Goal: Information Seeking & Learning: Learn about a topic

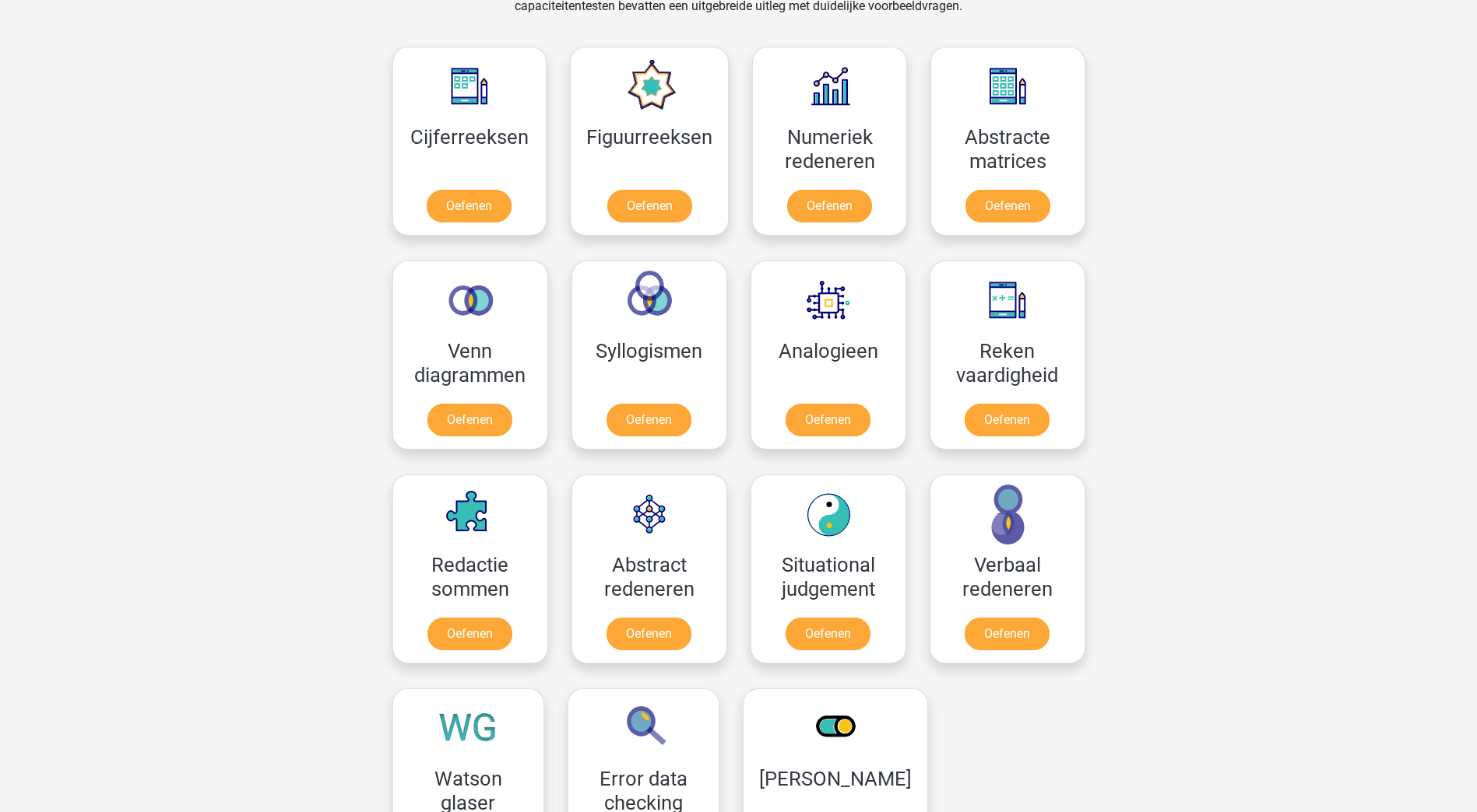
scroll to position [544, 0]
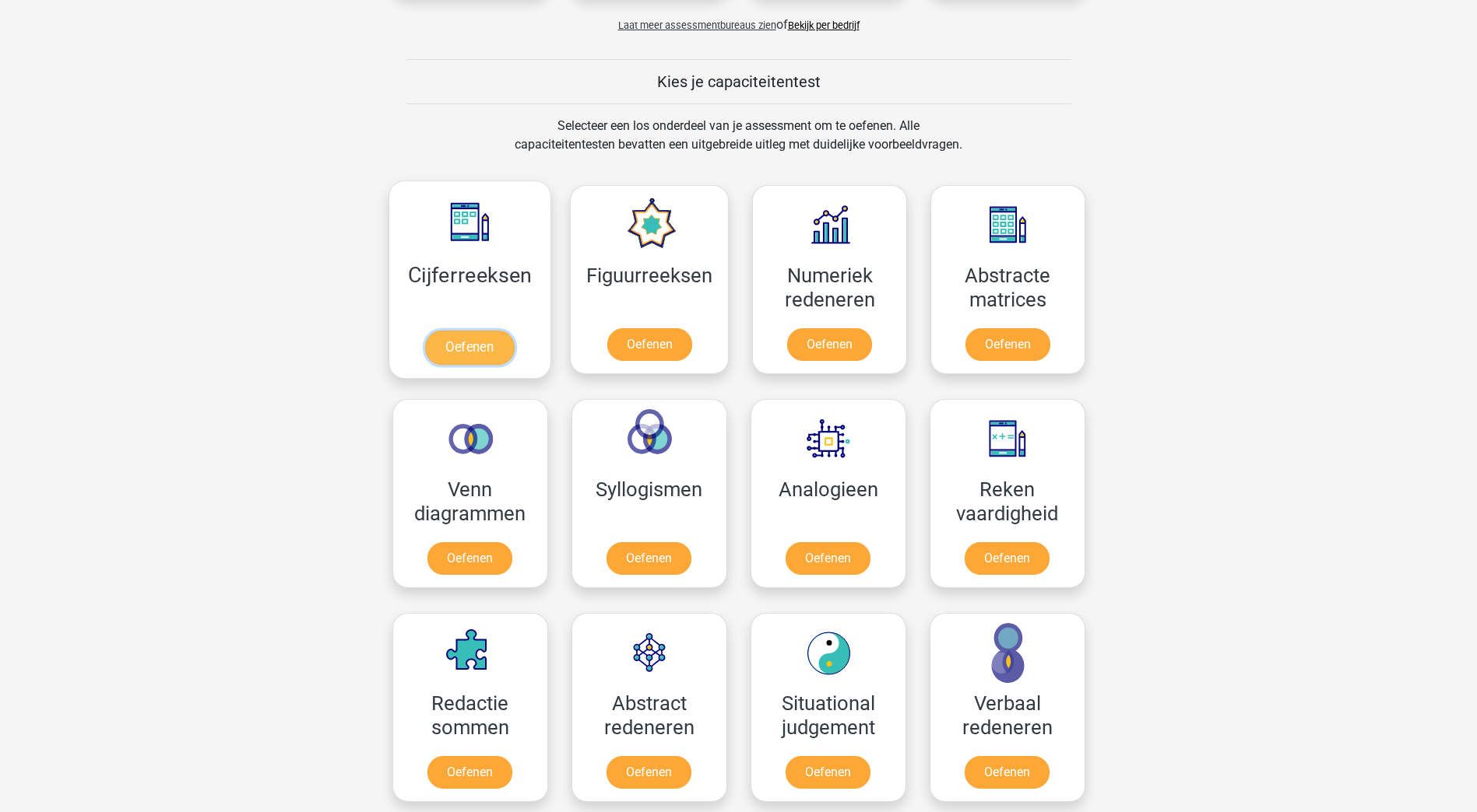
click at [449, 345] on link "Oefenen" at bounding box center [469, 348] width 89 height 34
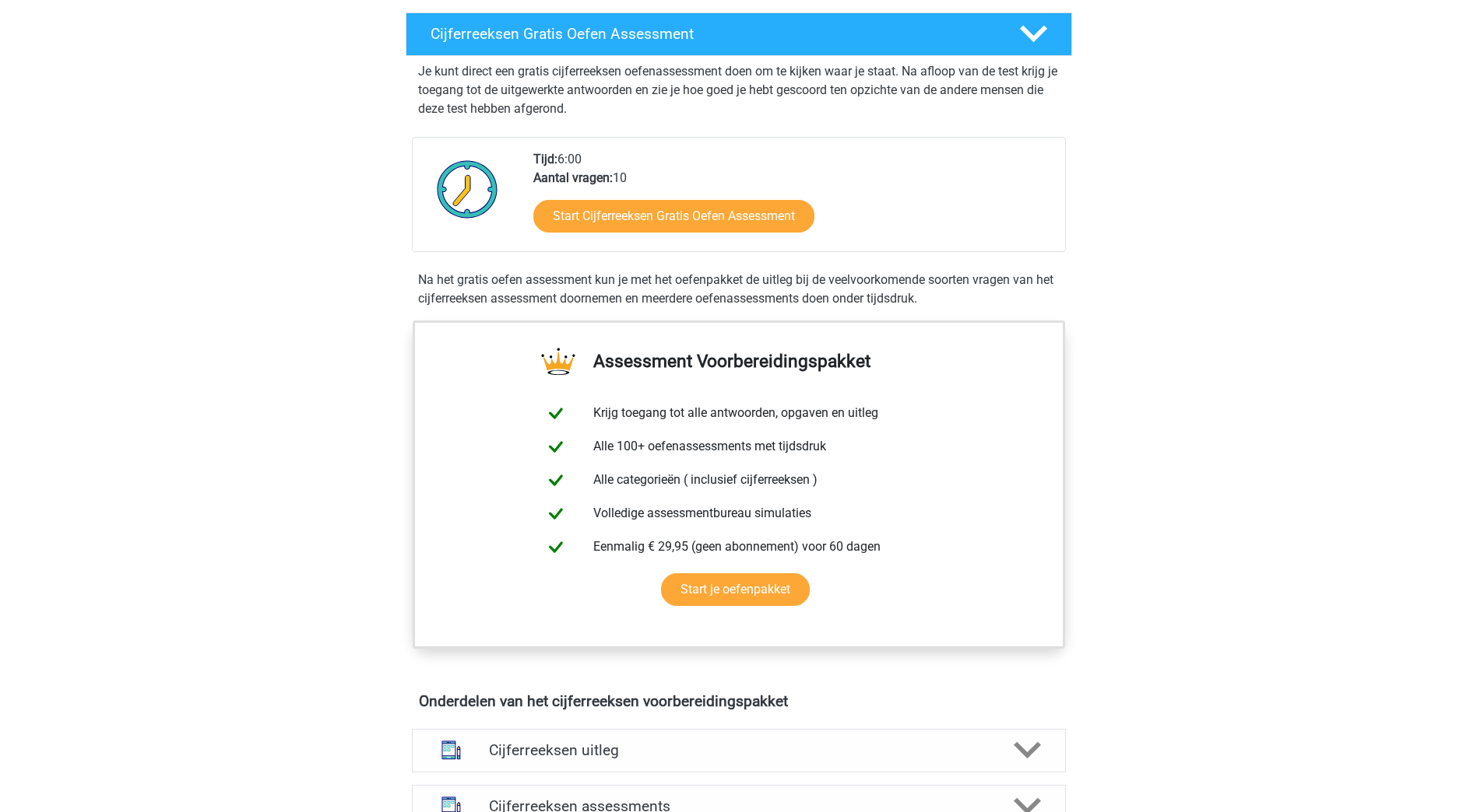
scroll to position [311, 0]
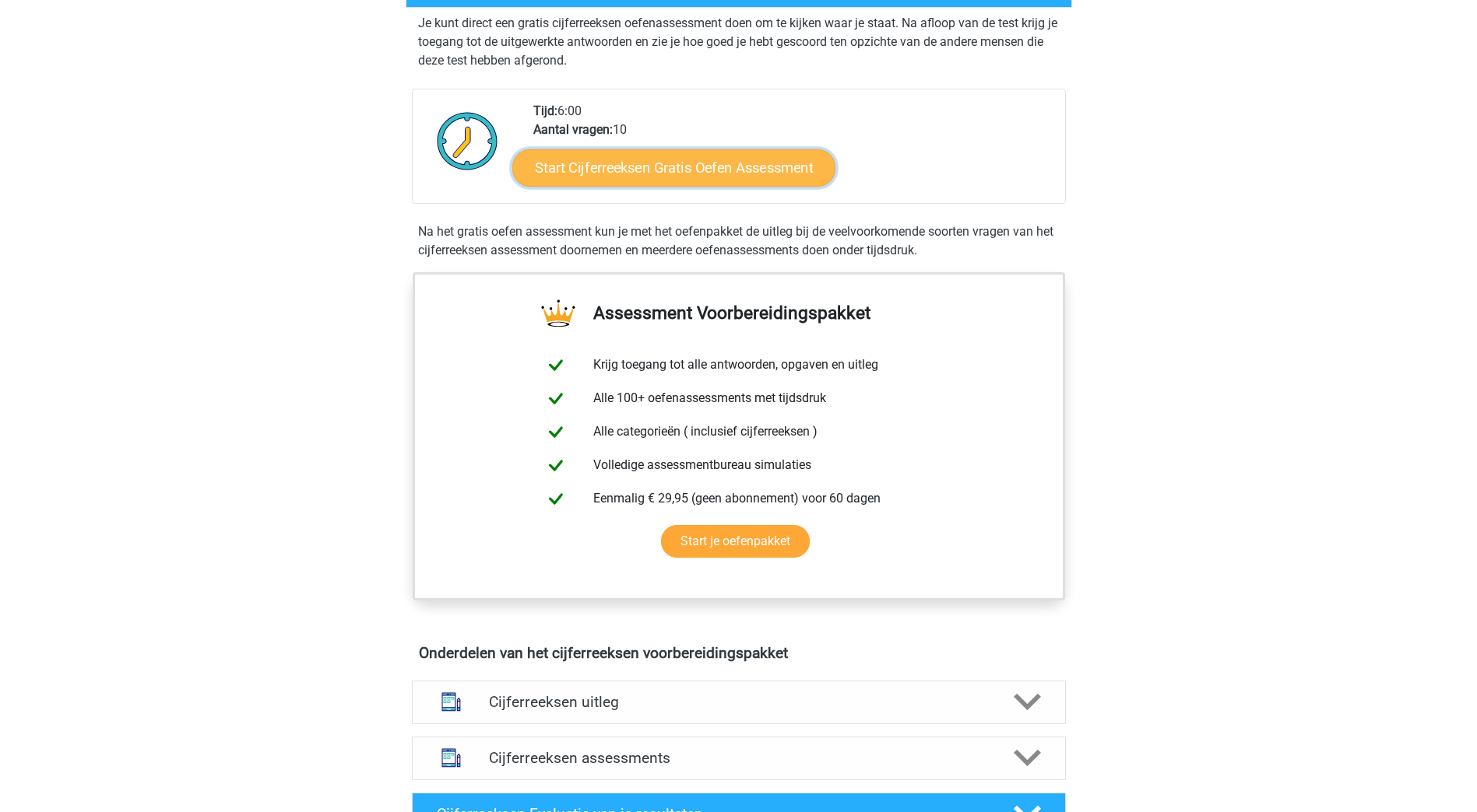
click at [775, 186] on link "Start Cijferreeksen Gratis Oefen Assessment" at bounding box center [673, 168] width 323 height 38
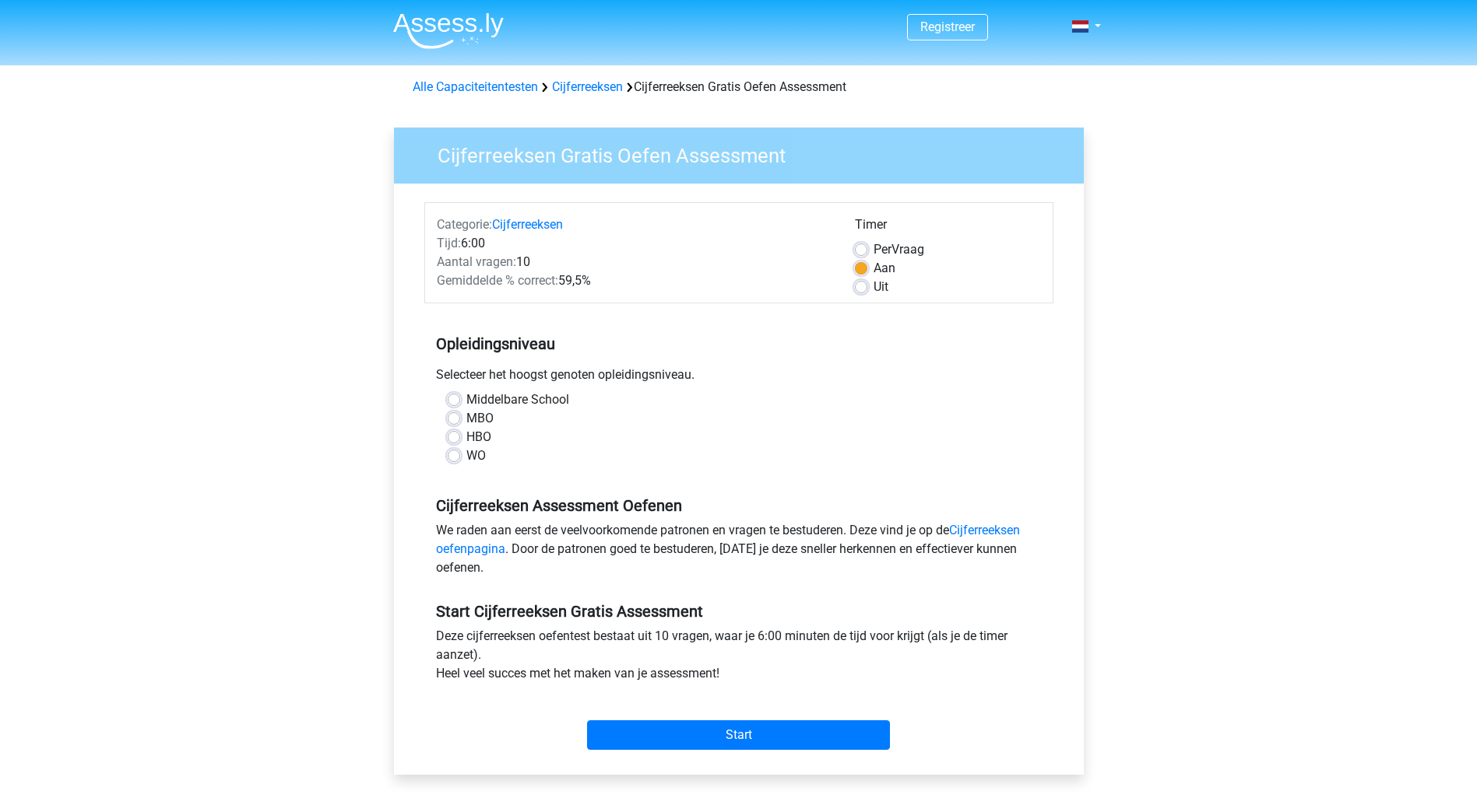
click at [444, 415] on div "Middelbare School MBO HBO WO" at bounding box center [738, 428] width 605 height 74
click at [467, 418] on label "MBO" at bounding box center [480, 418] width 27 height 19
click at [455, 418] on input "MBO" at bounding box center [453, 416] width 12 height 16
radio input "true"
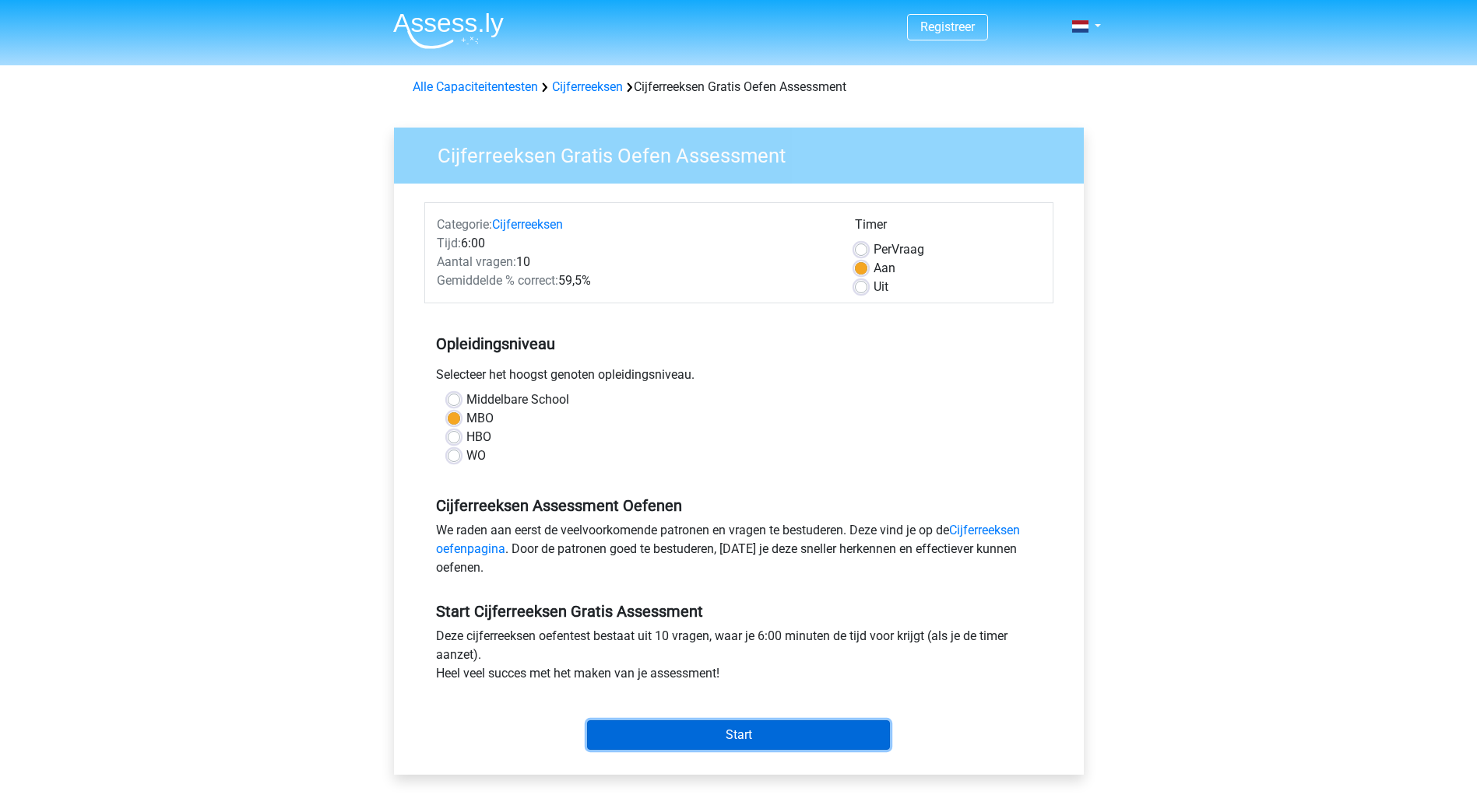
click at [709, 734] on input "Start" at bounding box center [738, 735] width 303 height 29
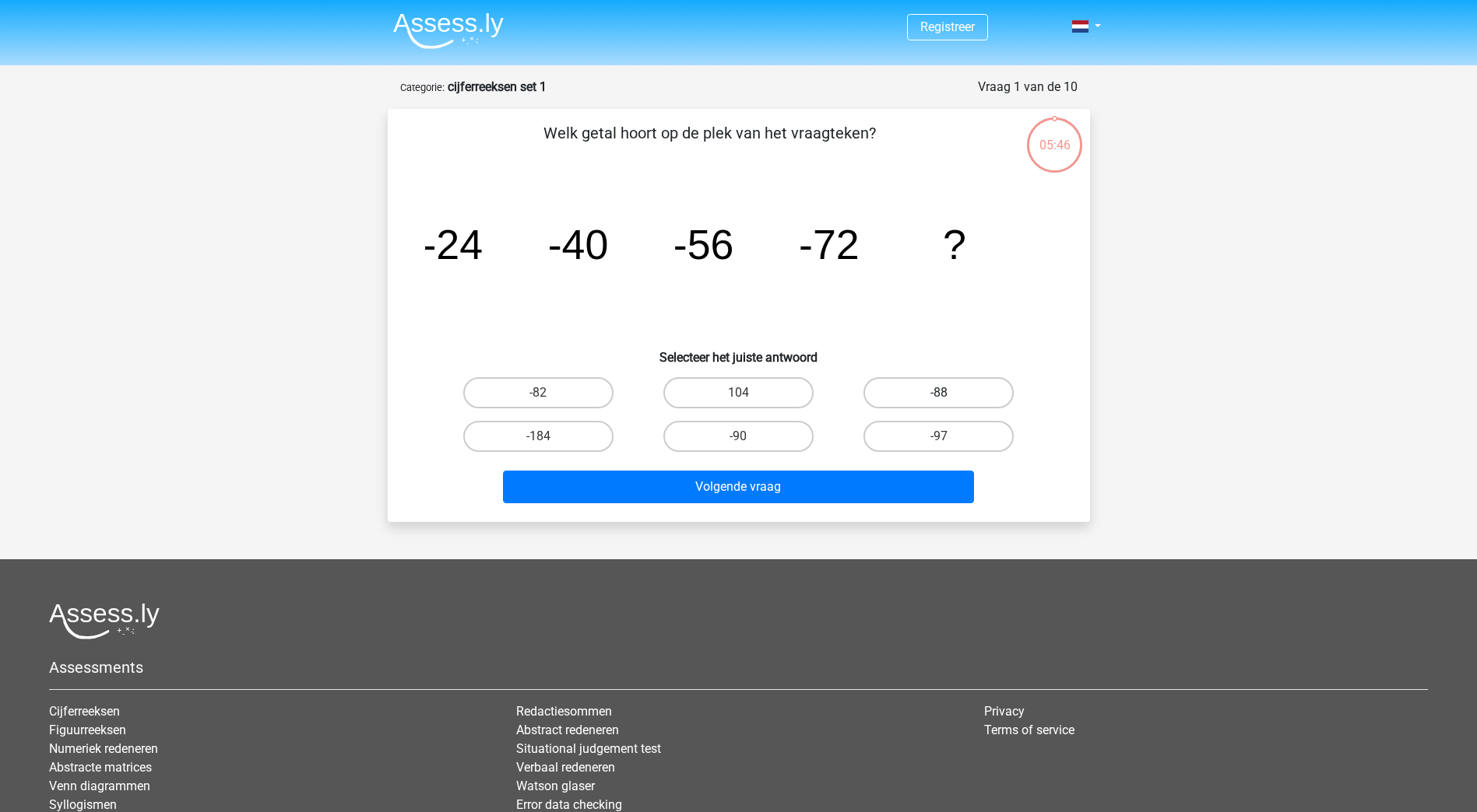
click at [911, 391] on label "-88" at bounding box center [938, 393] width 150 height 31
click at [939, 393] on input "-88" at bounding box center [944, 398] width 10 height 10
radio input "true"
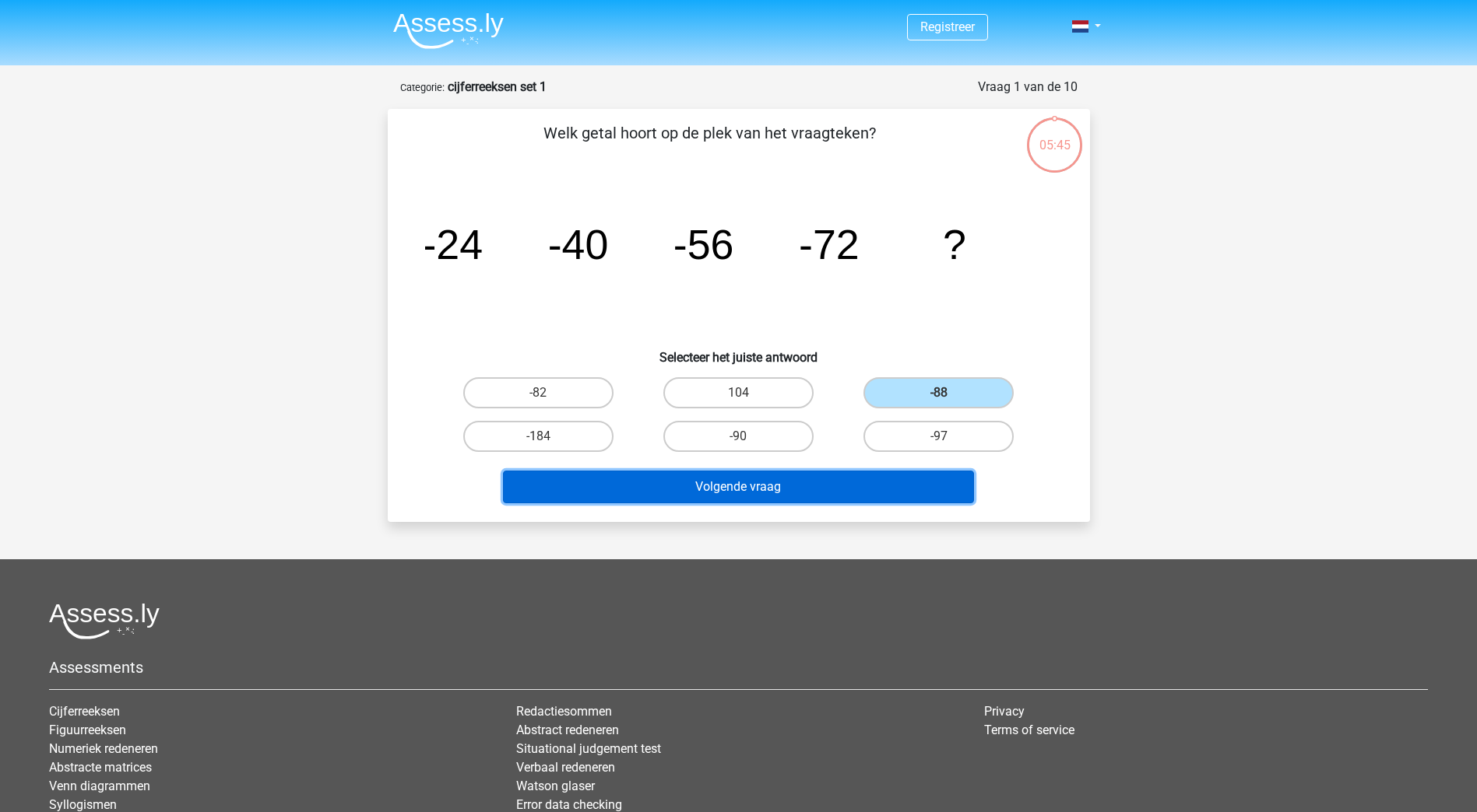
click at [772, 481] on button "Volgende vraag" at bounding box center [738, 487] width 471 height 33
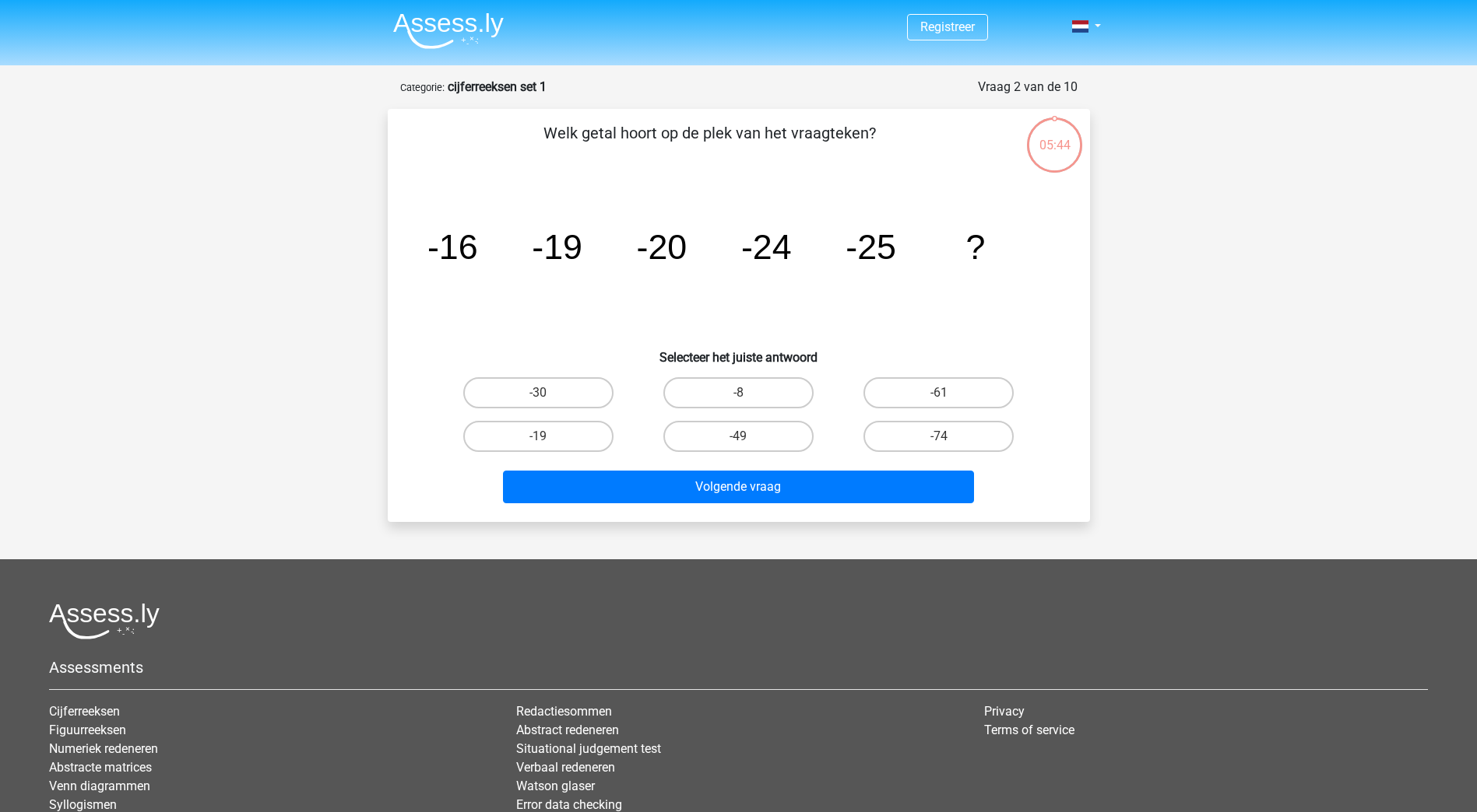
scroll to position [78, 0]
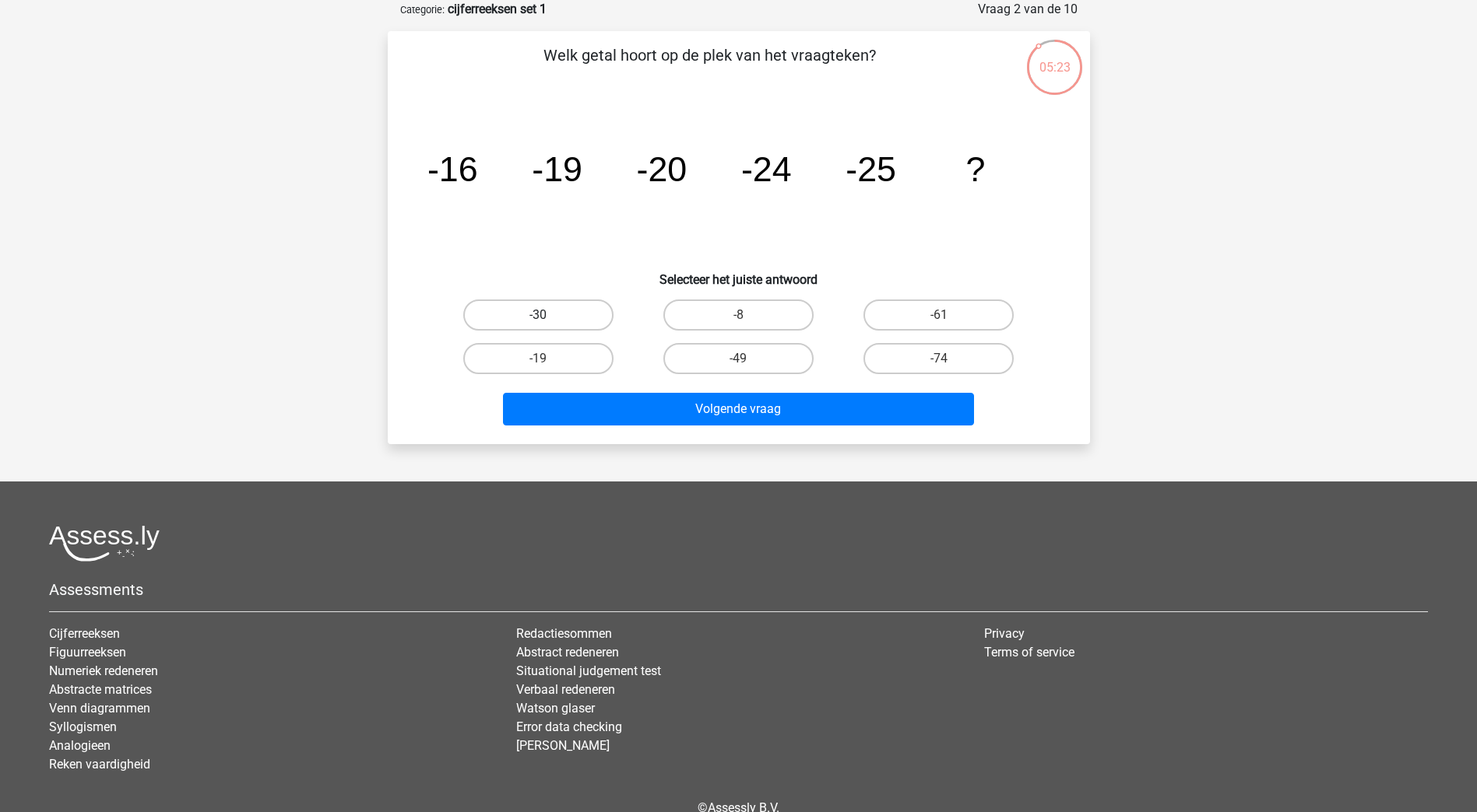
click at [577, 314] on label "-30" at bounding box center [537, 315] width 150 height 31
click at [548, 315] on input "-30" at bounding box center [543, 319] width 10 height 10
radio input "true"
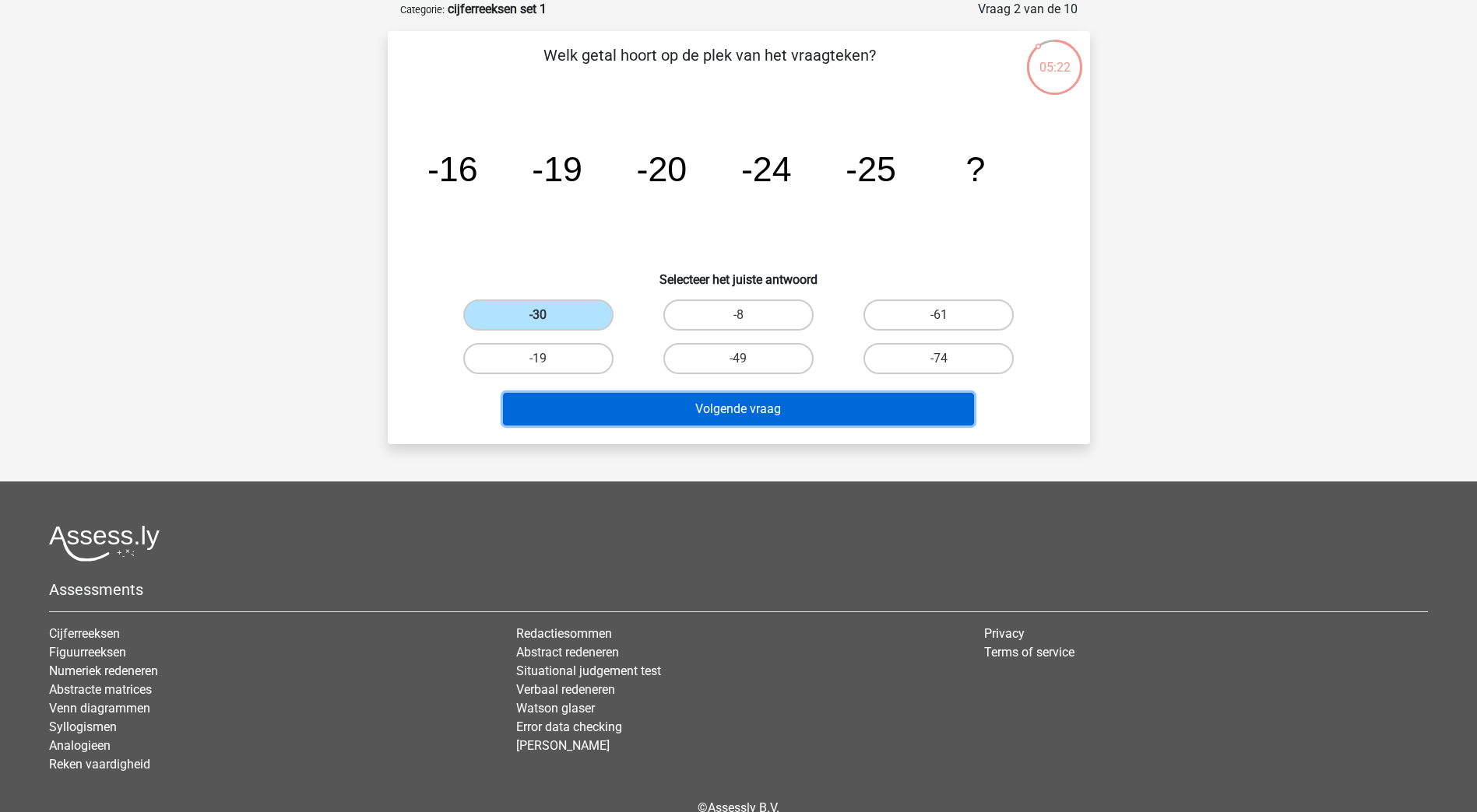
click at [699, 404] on button "Volgende vraag" at bounding box center [738, 409] width 471 height 33
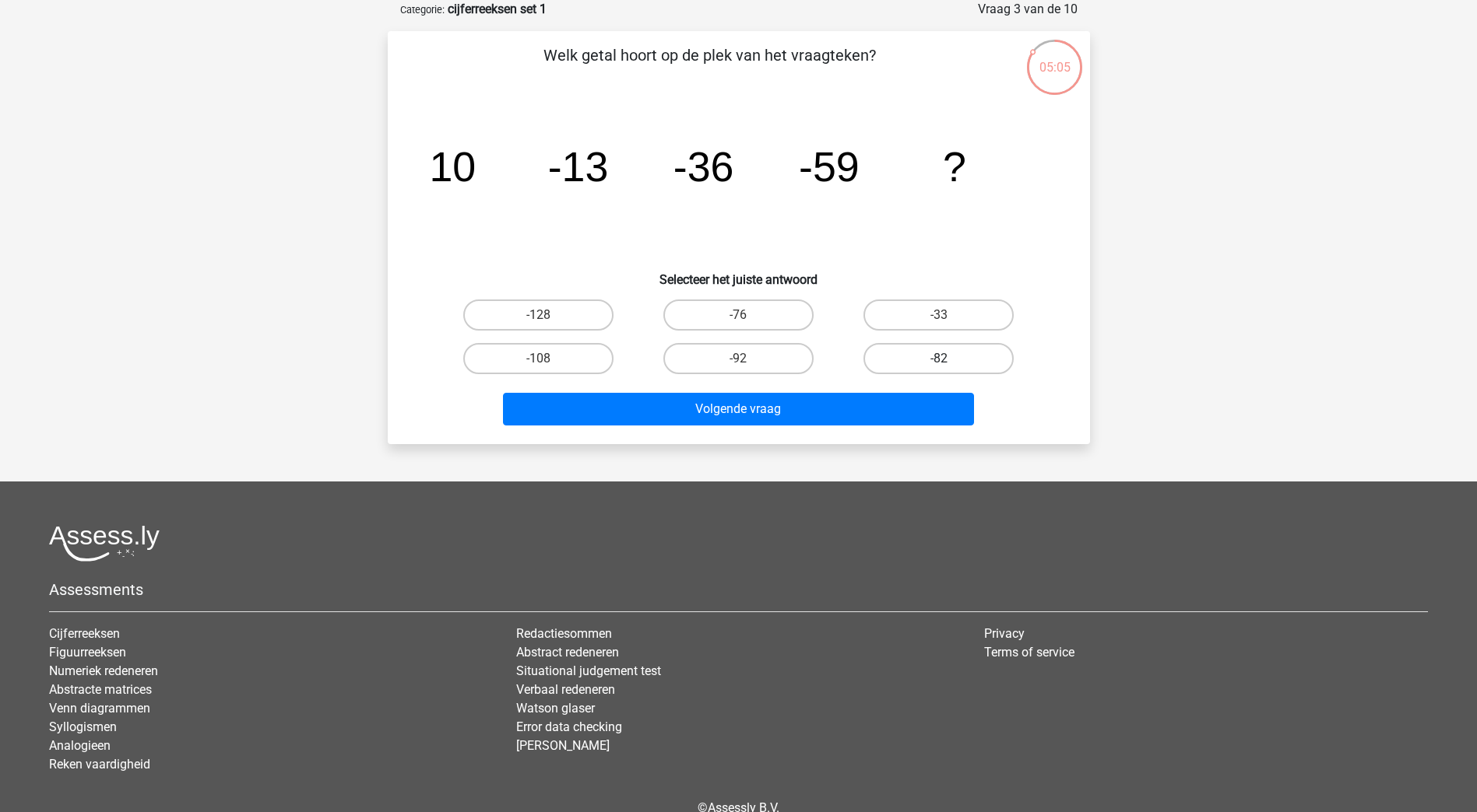
click at [947, 355] on label "-82" at bounding box center [938, 358] width 150 height 31
click at [947, 359] on input "-82" at bounding box center [944, 364] width 10 height 10
radio input "true"
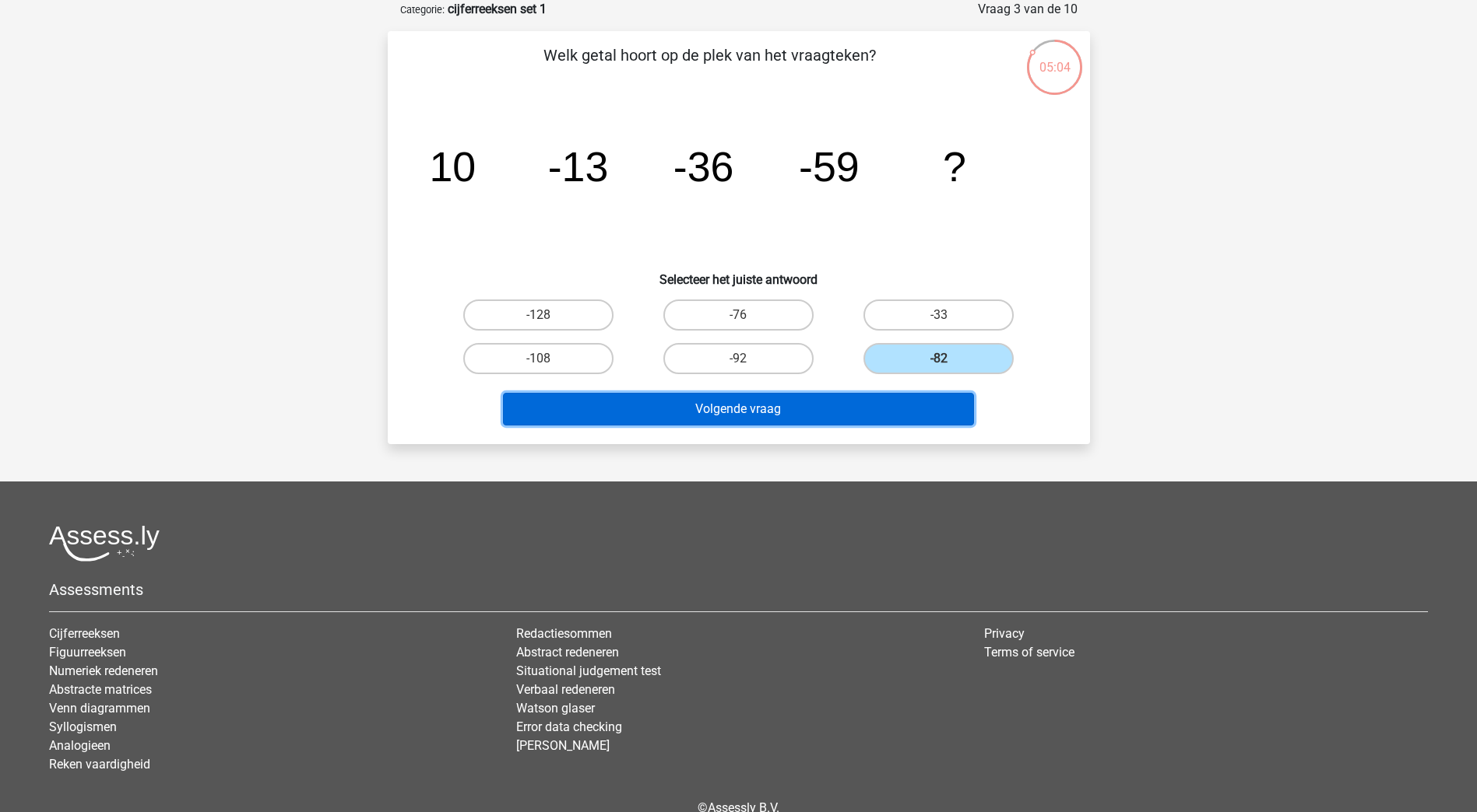
click at [830, 413] on button "Volgende vraag" at bounding box center [738, 409] width 471 height 33
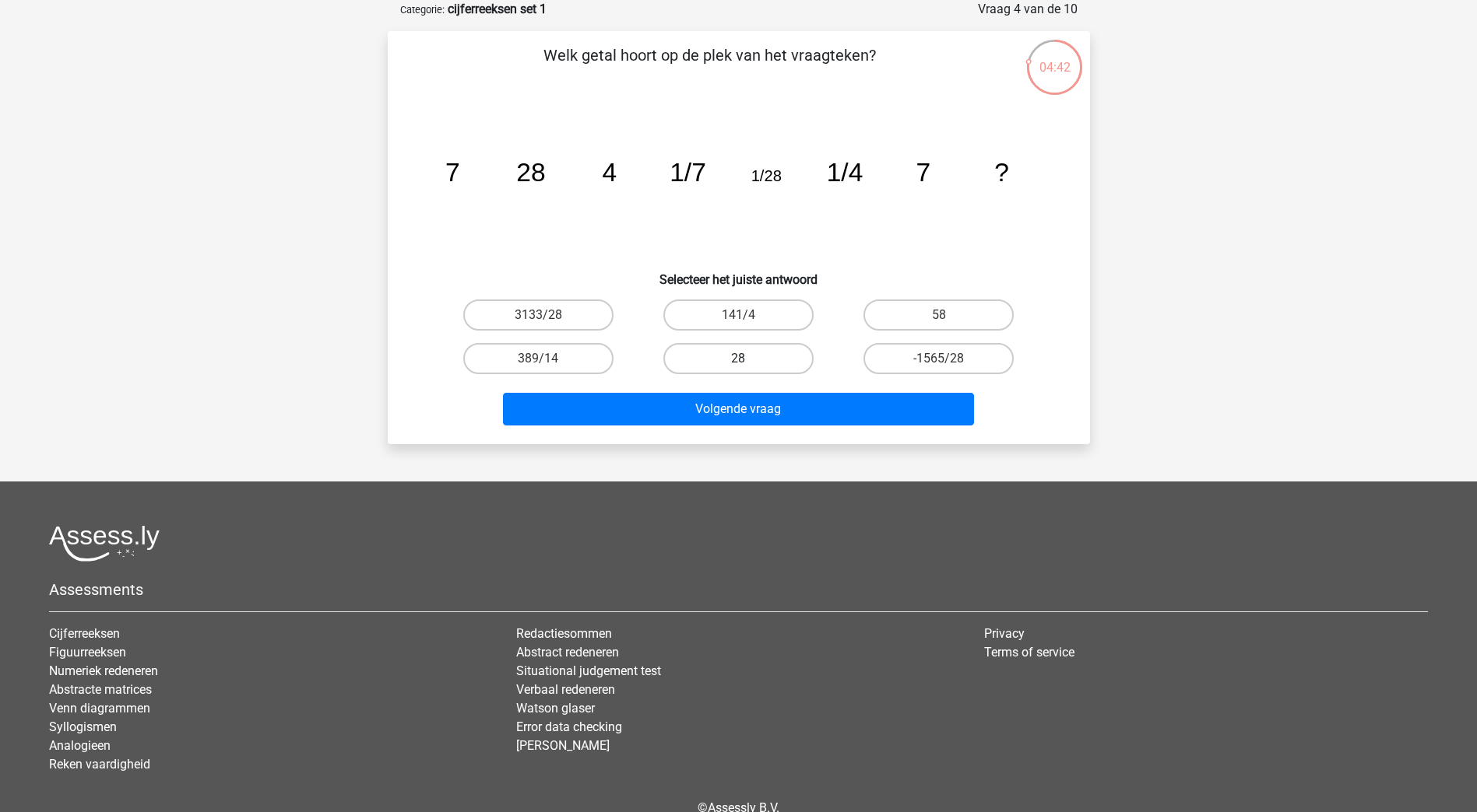
click at [722, 355] on label "28" at bounding box center [738, 358] width 150 height 31
click at [738, 359] on input "28" at bounding box center [743, 364] width 10 height 10
radio input "true"
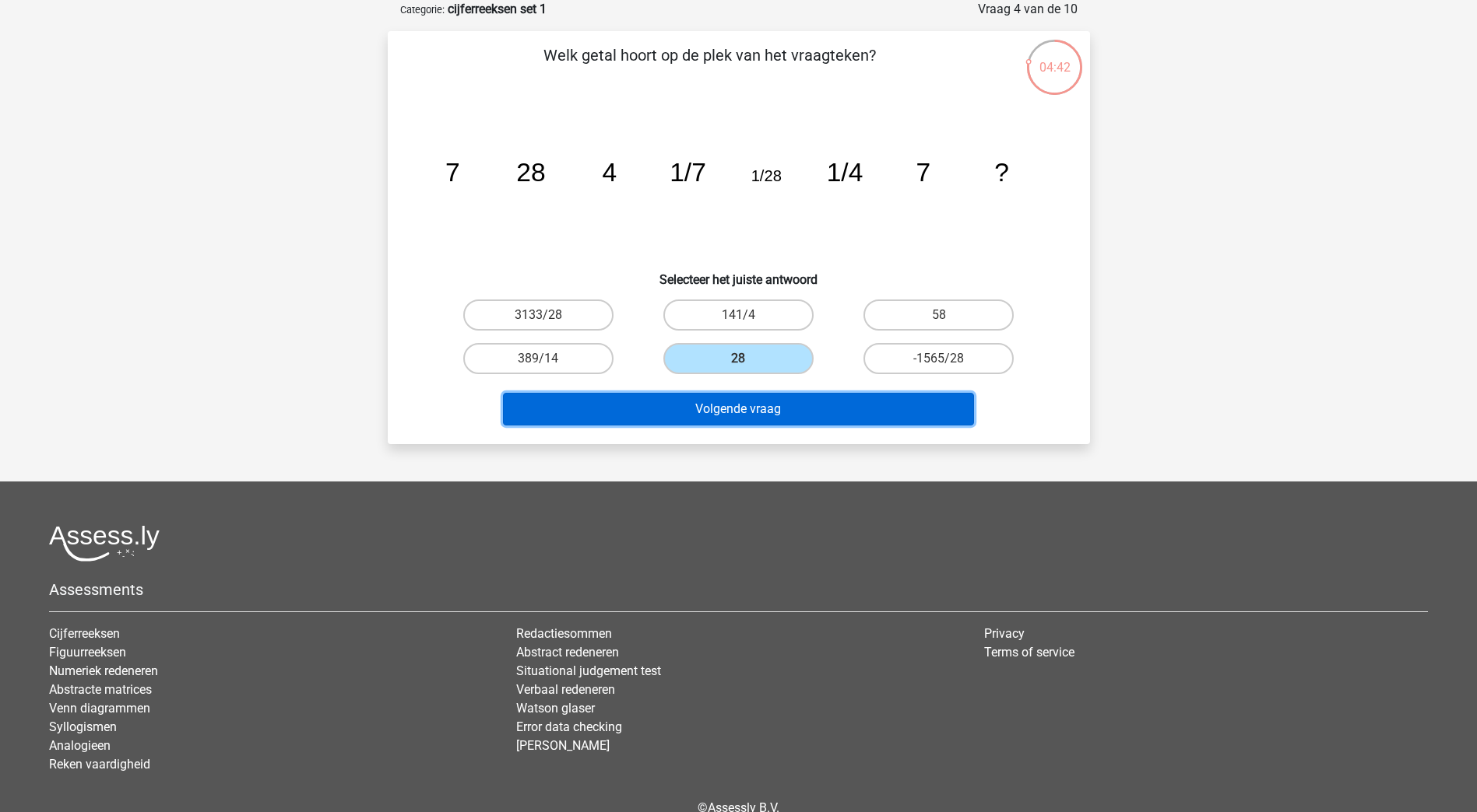
click at [726, 398] on button "Volgende vraag" at bounding box center [738, 409] width 471 height 33
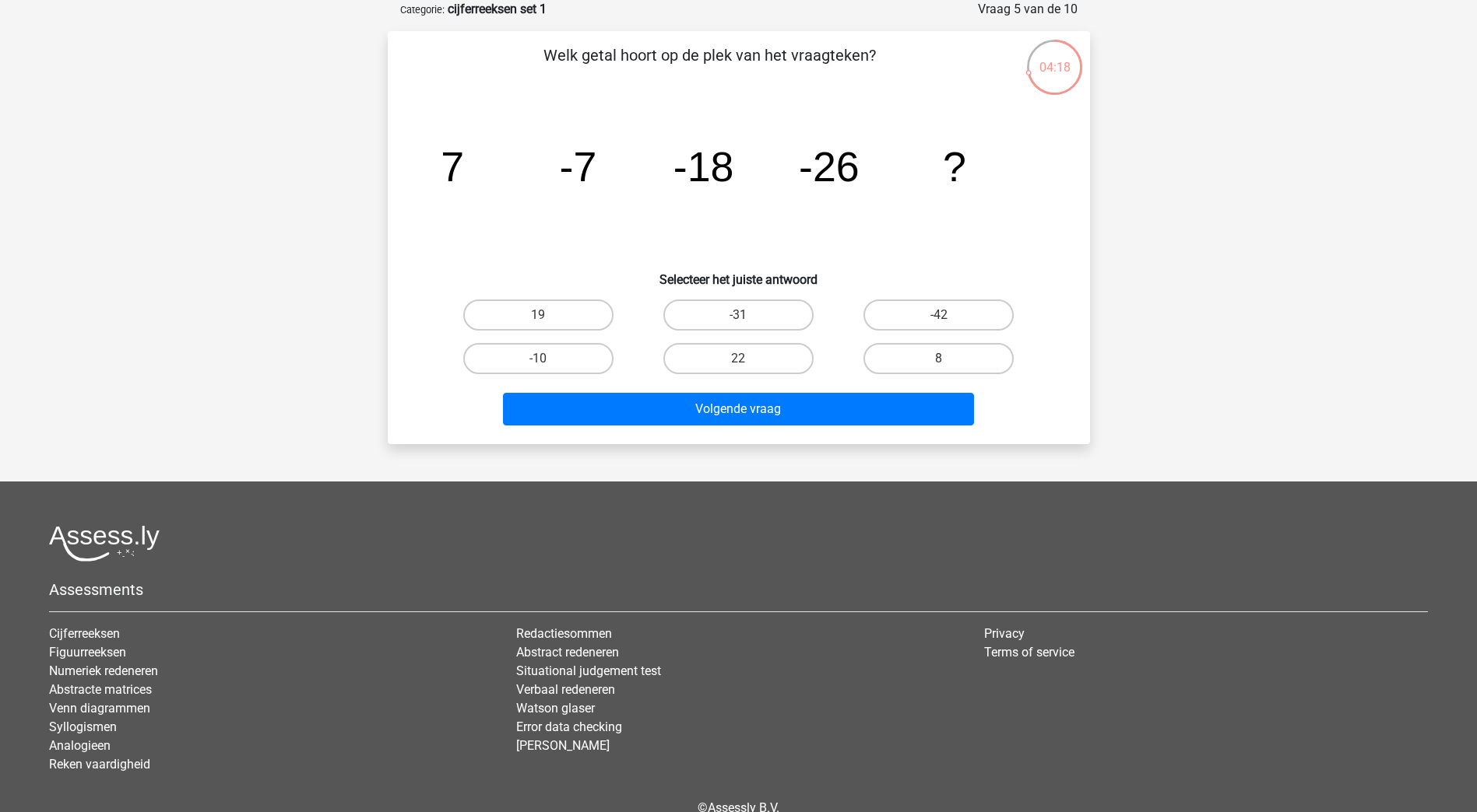
click at [708, 172] on tspan "-18" at bounding box center [702, 167] width 60 height 47
click at [944, 315] on input "-42" at bounding box center [944, 319] width 10 height 10
radio input "true"
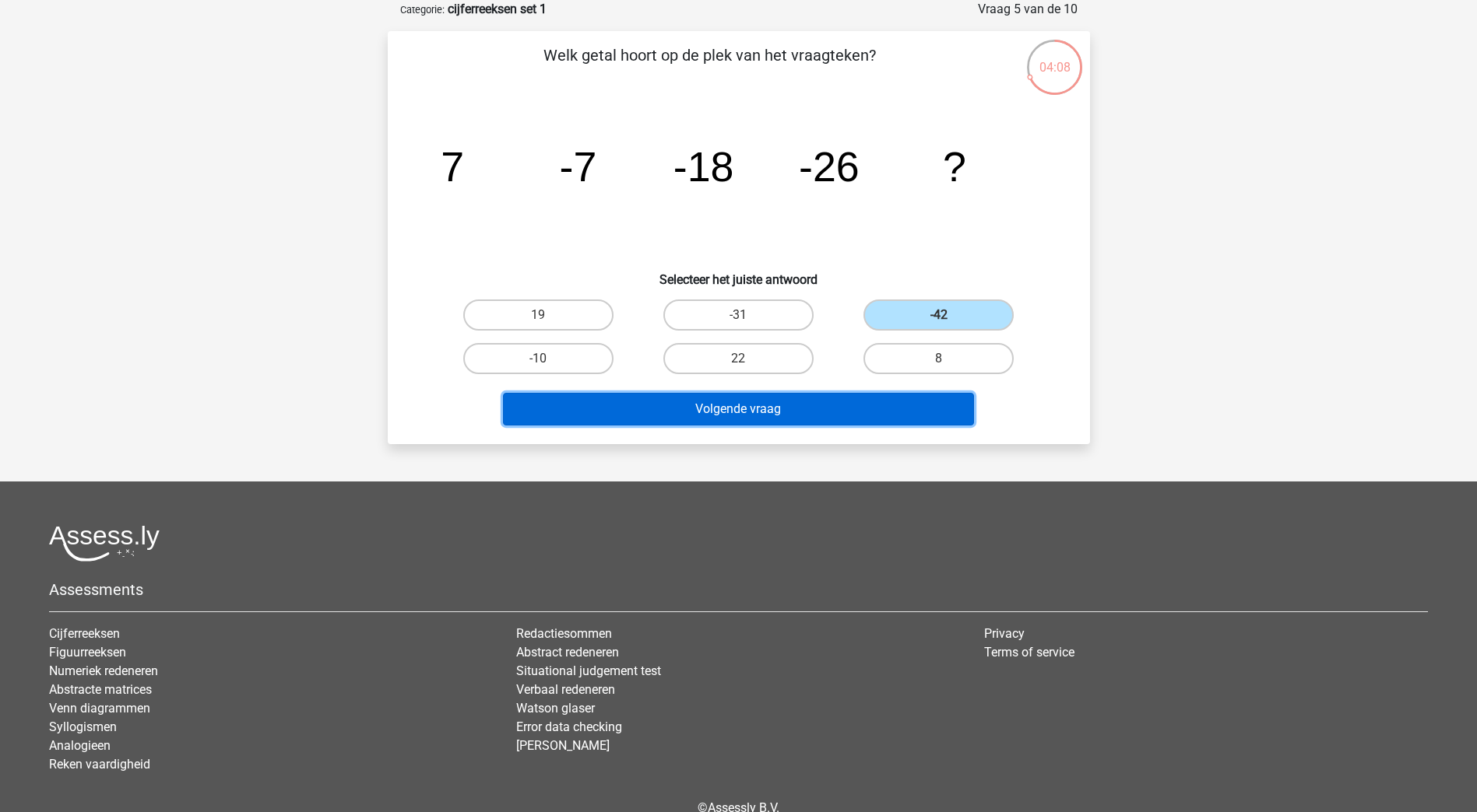
click at [895, 400] on button "Volgende vraag" at bounding box center [738, 409] width 471 height 33
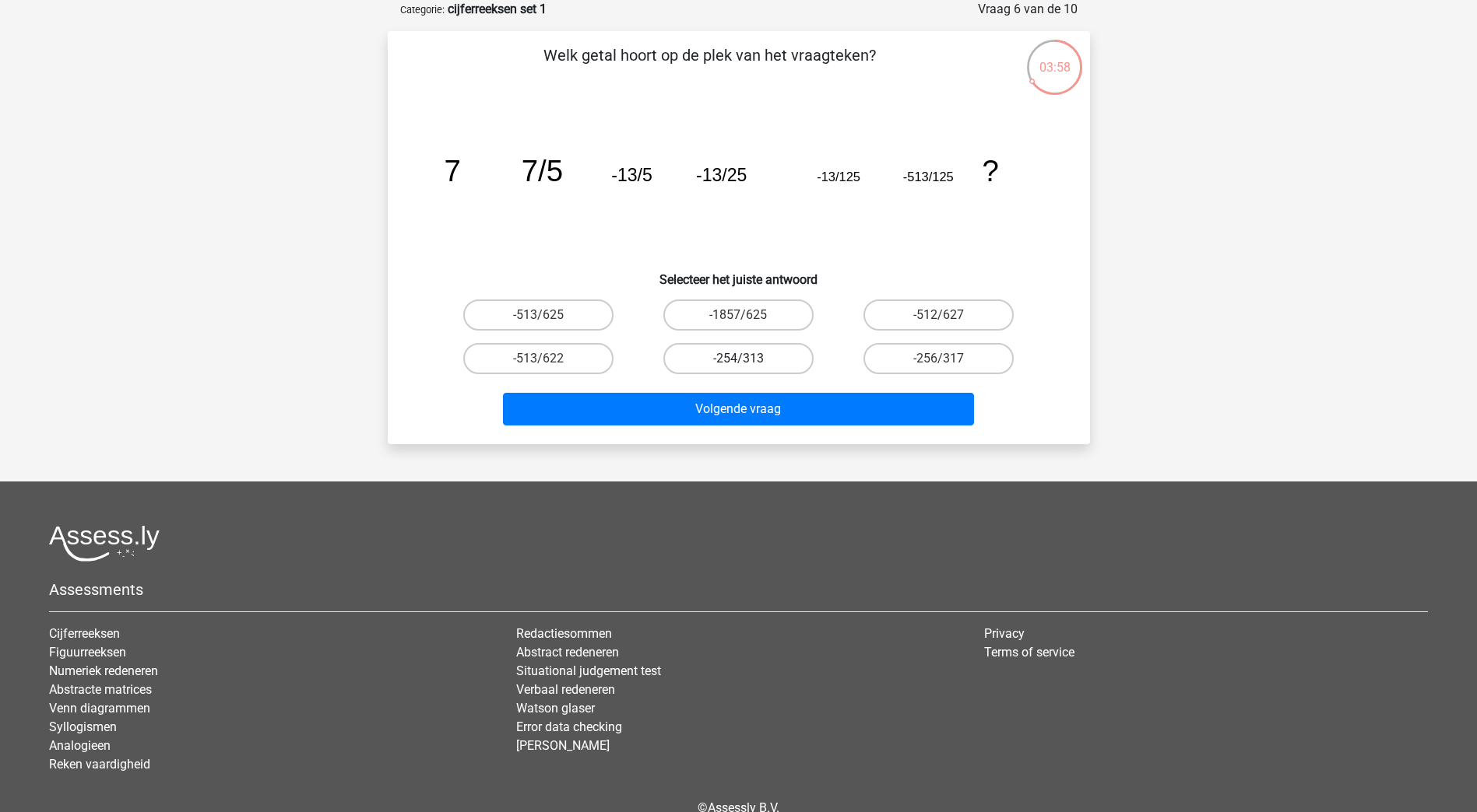
click at [711, 359] on label "-254/313" at bounding box center [738, 358] width 150 height 31
click at [738, 359] on input "-254/313" at bounding box center [743, 364] width 10 height 10
radio input "true"
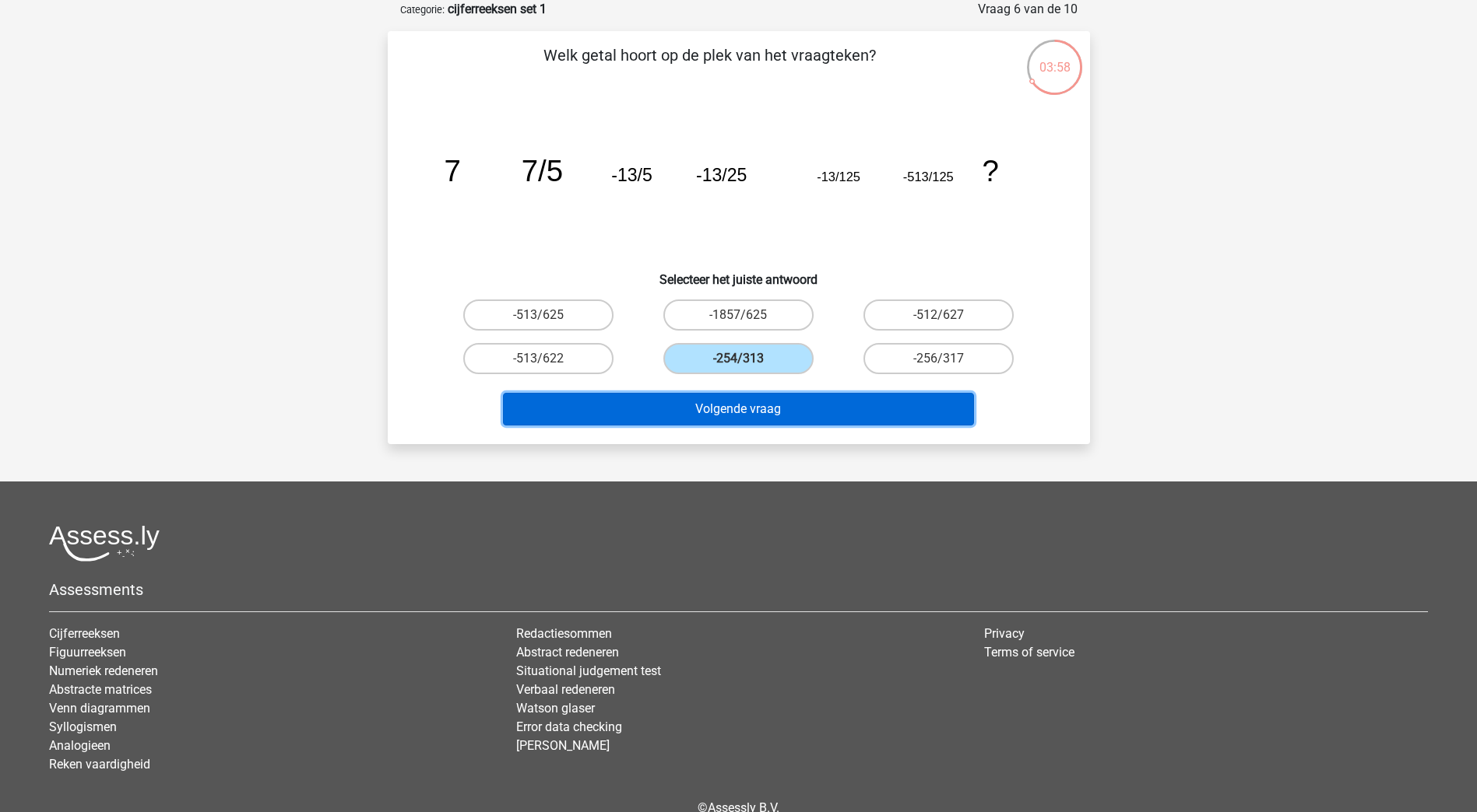
click at [714, 409] on button "Volgende vraag" at bounding box center [738, 409] width 471 height 33
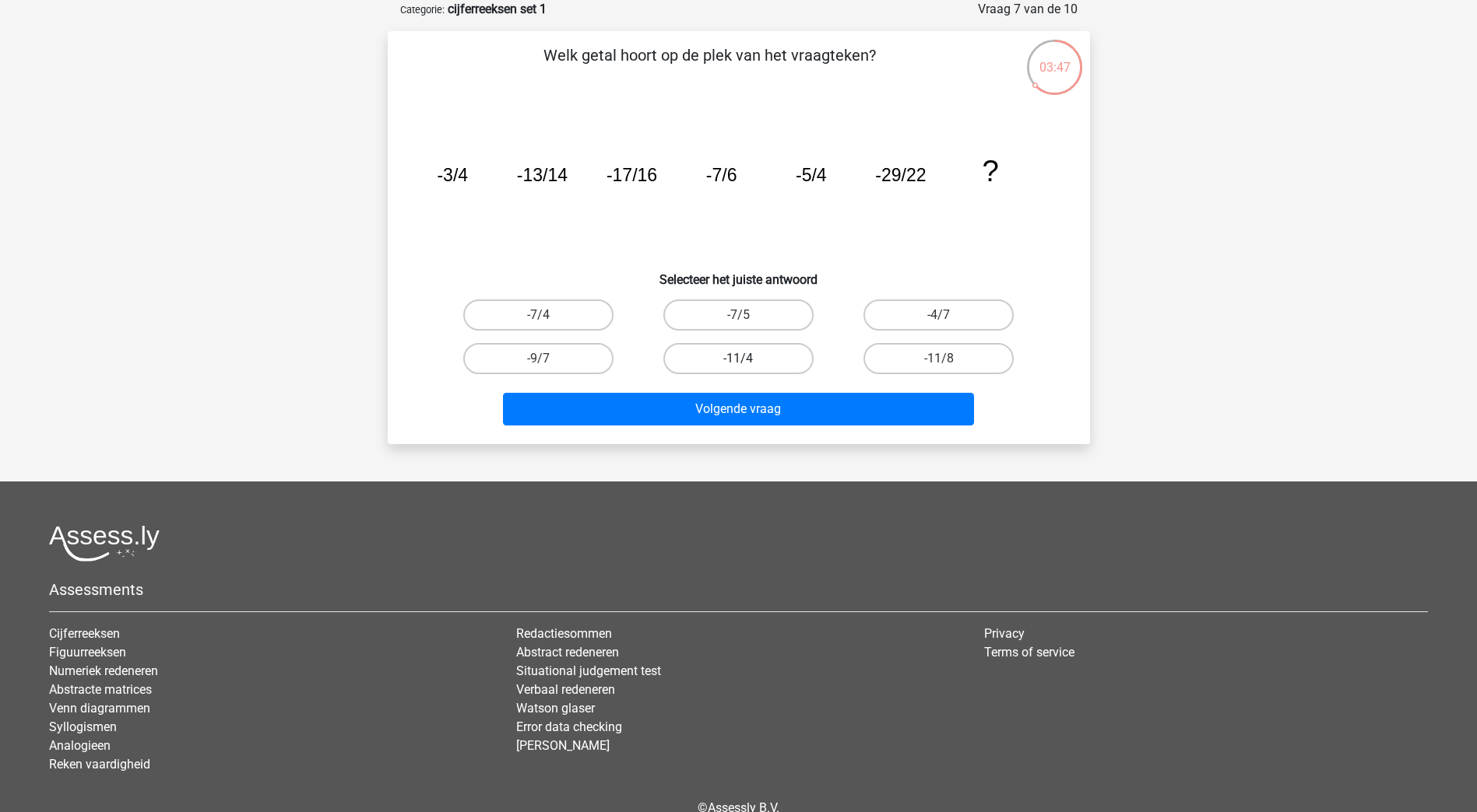
click at [714, 358] on label "-11/4" at bounding box center [738, 358] width 150 height 31
click at [738, 359] on input "-11/4" at bounding box center [743, 364] width 10 height 10
radio input "true"
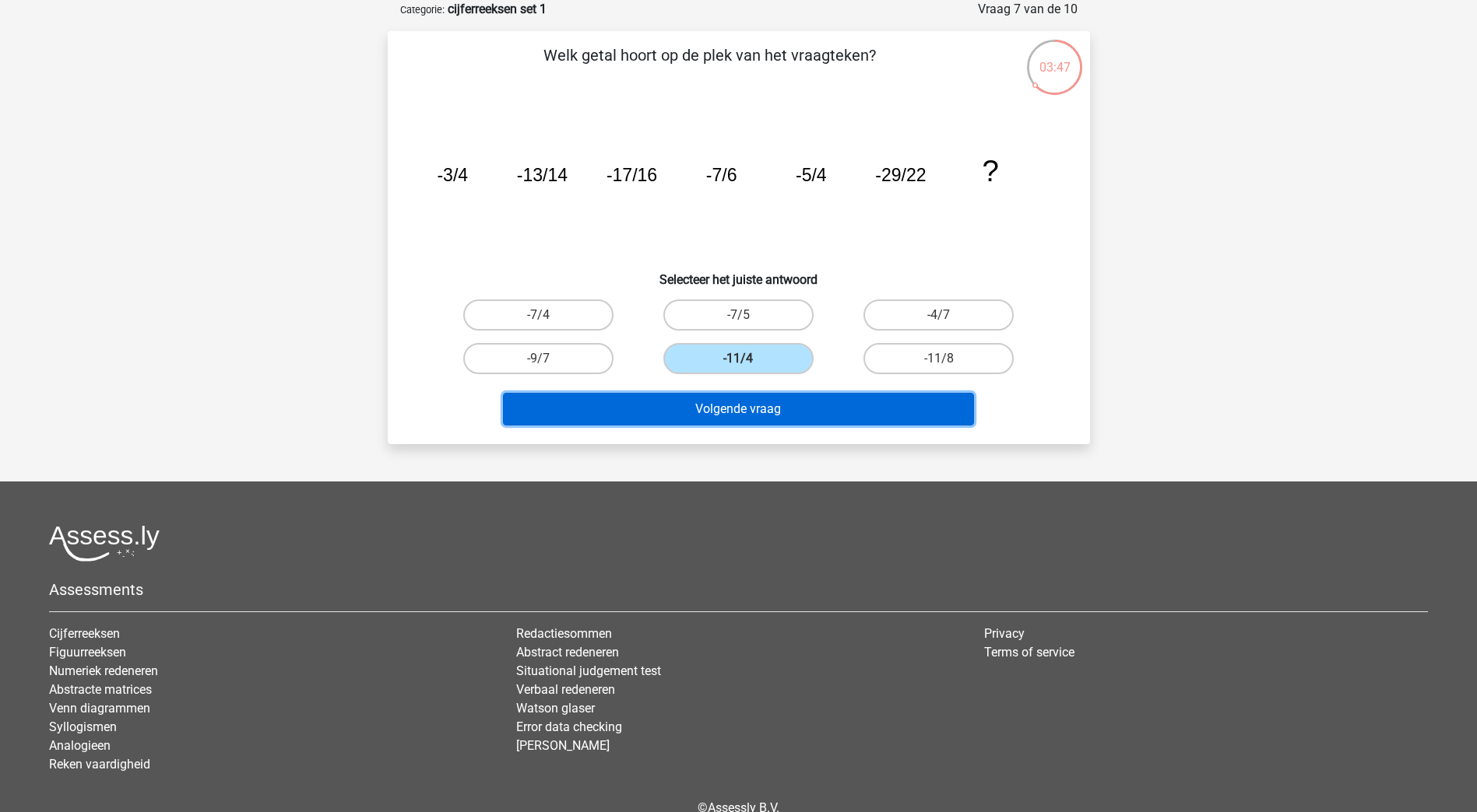
click at [716, 405] on button "Volgende vraag" at bounding box center [738, 409] width 471 height 33
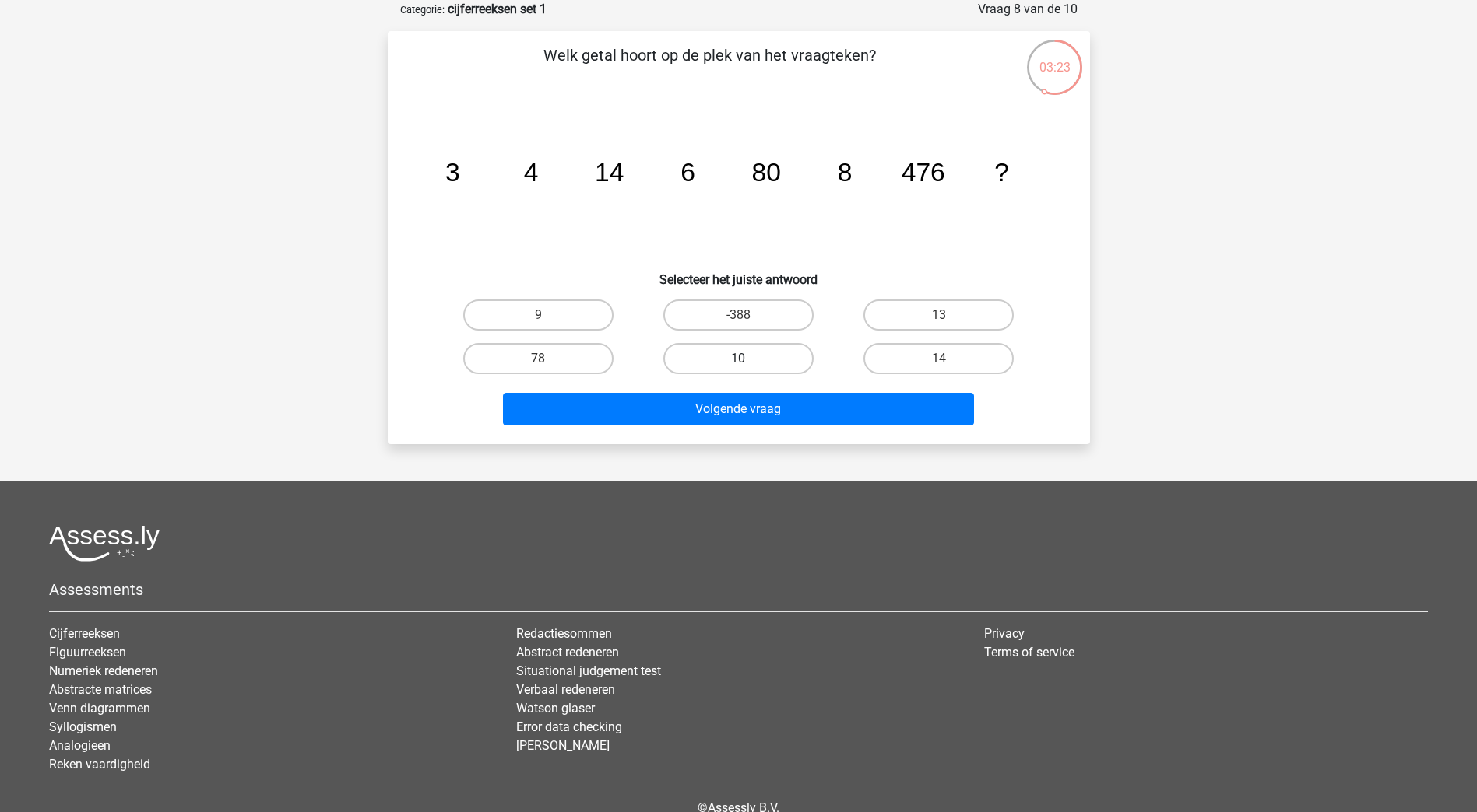
click at [714, 359] on label "10" at bounding box center [738, 358] width 150 height 31
click at [738, 359] on input "10" at bounding box center [743, 364] width 10 height 10
radio input "true"
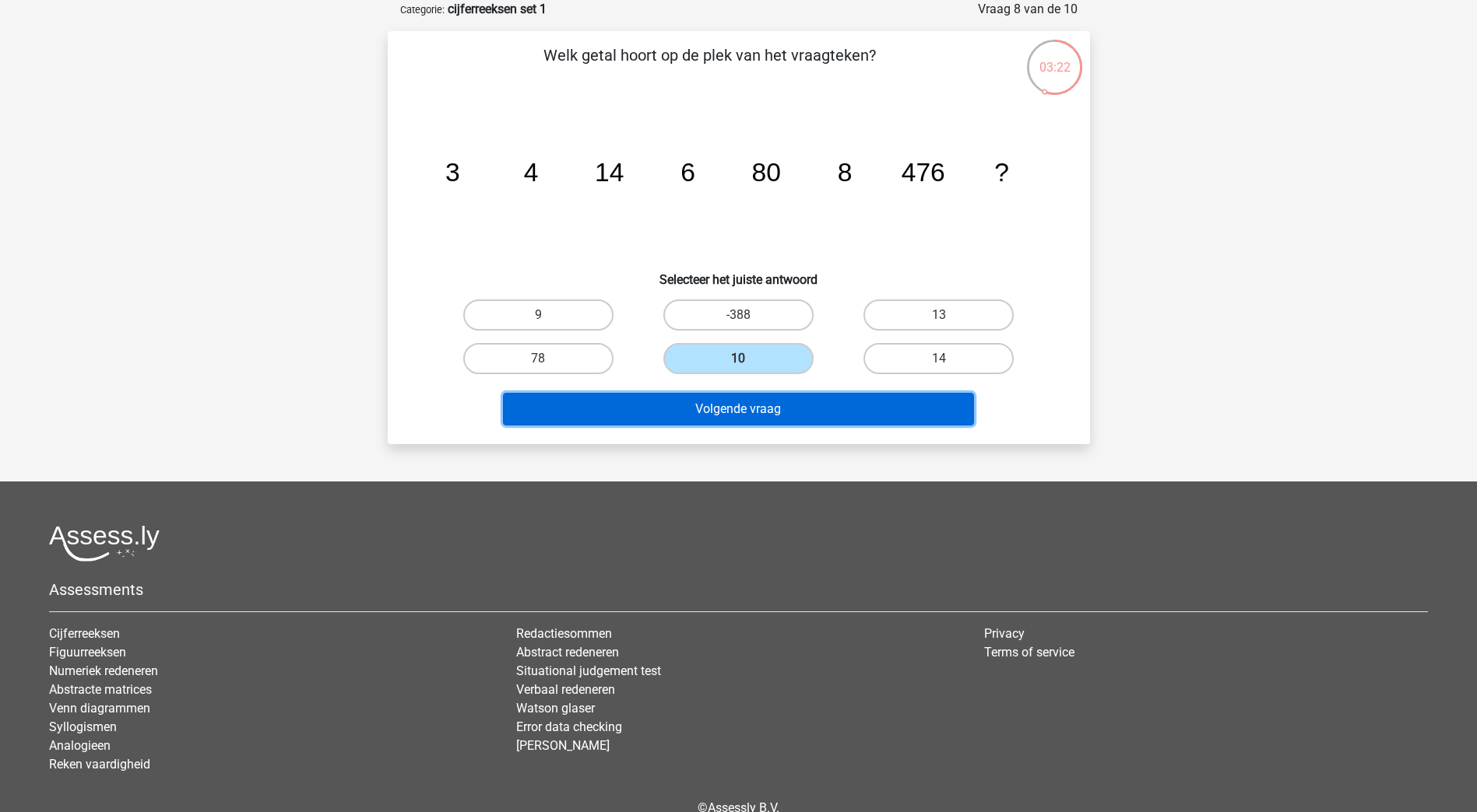
click at [738, 414] on button "Volgende vraag" at bounding box center [738, 409] width 471 height 33
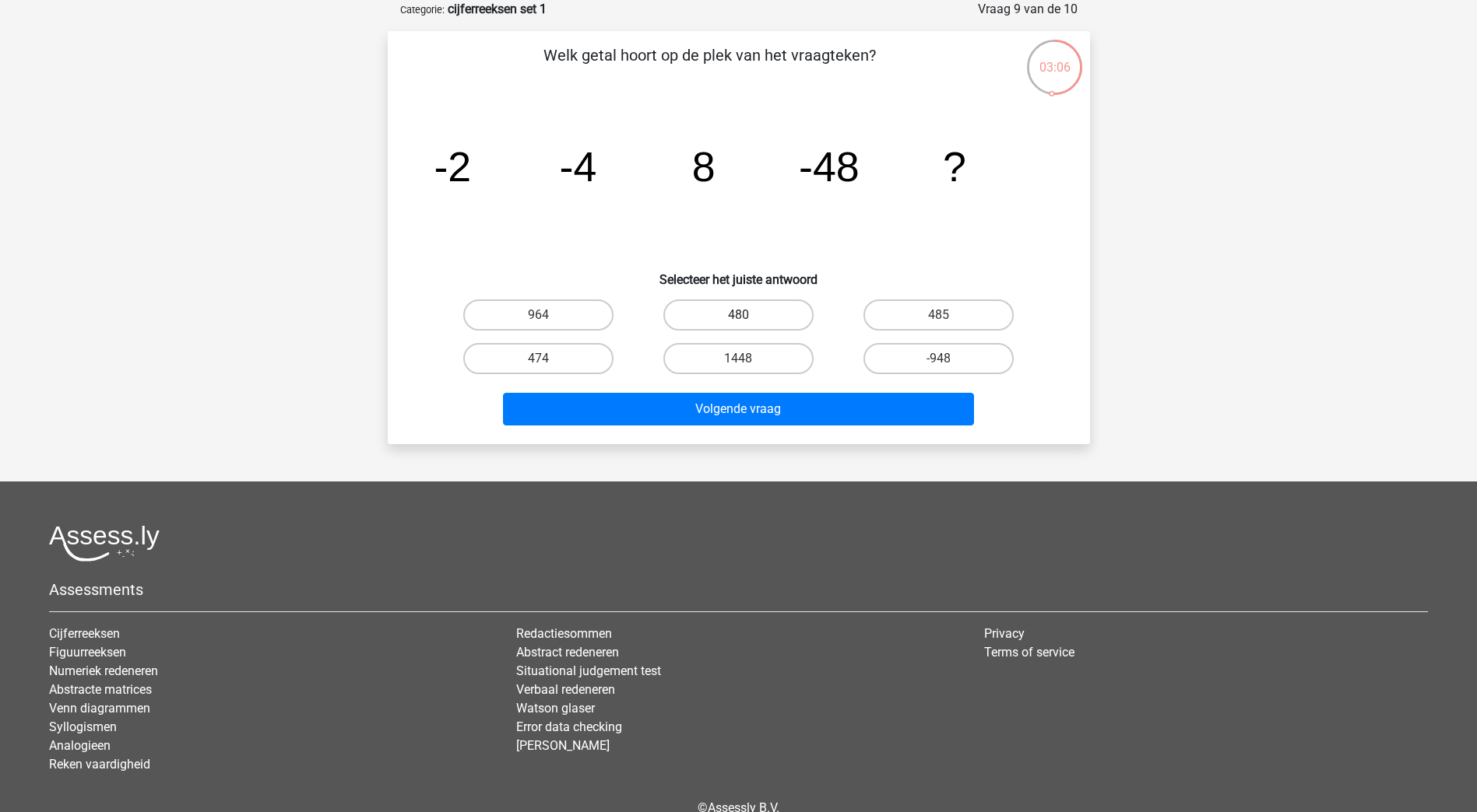
click at [730, 310] on label "480" at bounding box center [738, 315] width 150 height 31
click at [738, 315] on input "480" at bounding box center [743, 319] width 10 height 10
radio input "true"
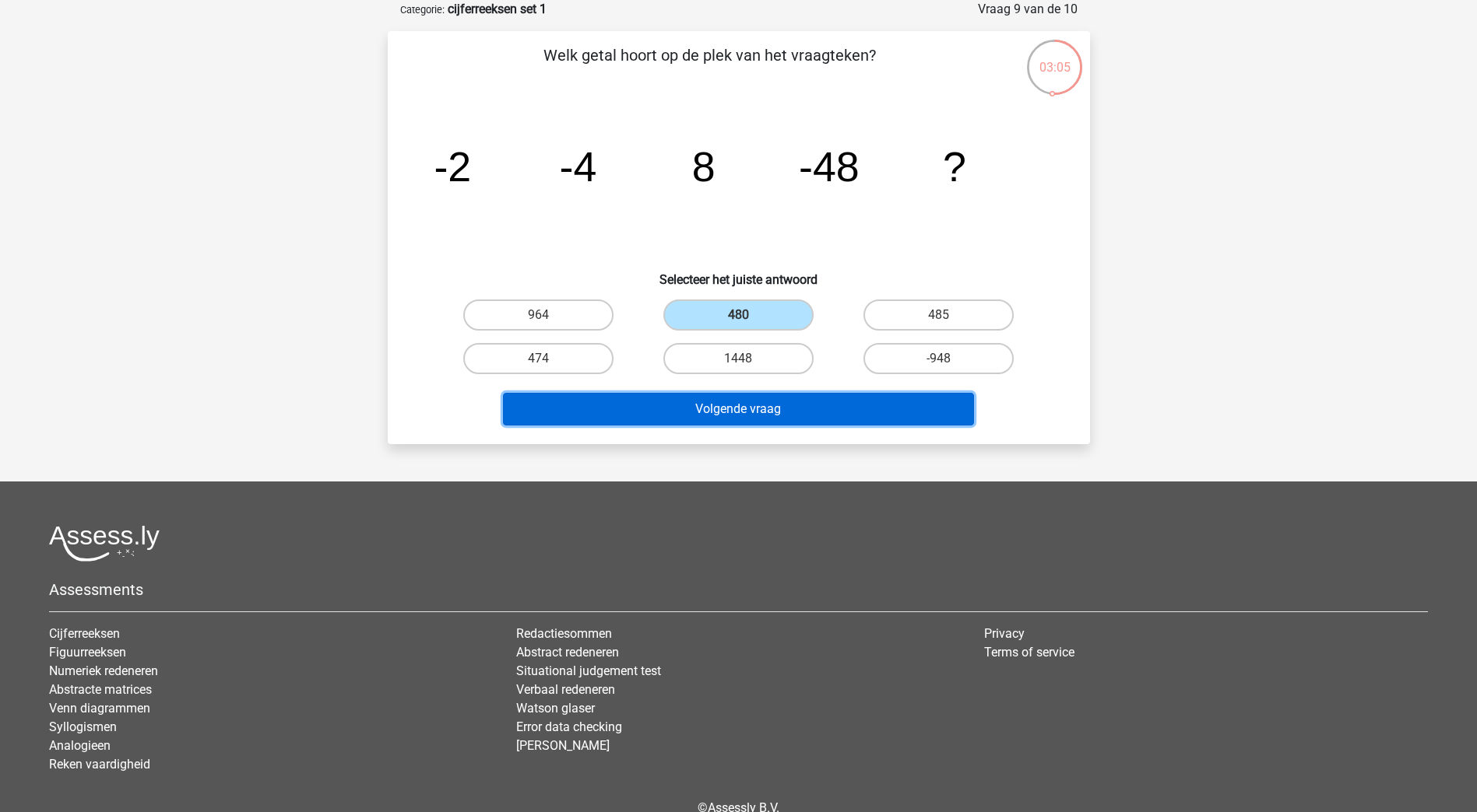
click at [745, 403] on button "Volgende vraag" at bounding box center [738, 409] width 471 height 33
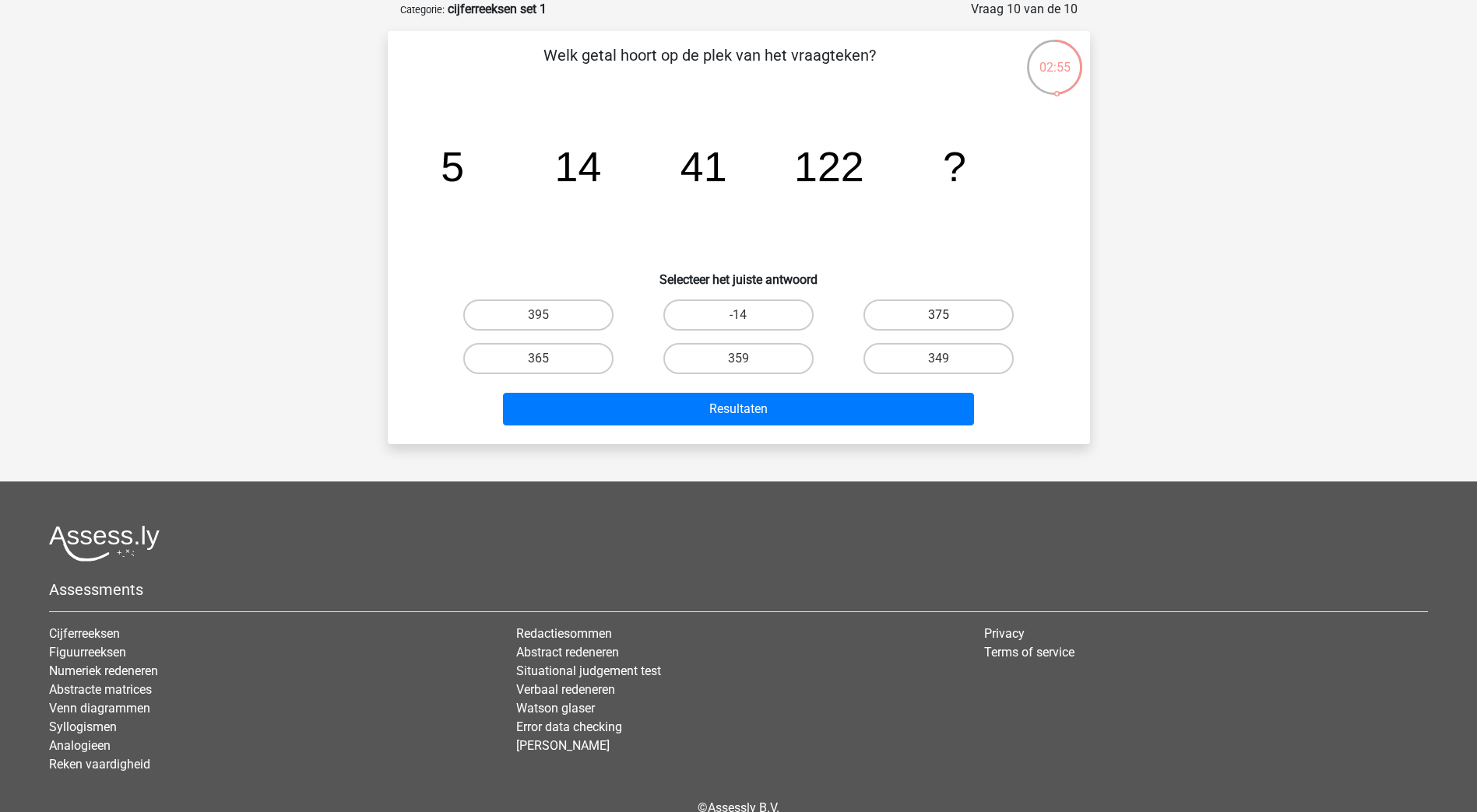
click at [939, 306] on label "375" at bounding box center [938, 315] width 150 height 31
click at [939, 315] on input "375" at bounding box center [944, 319] width 10 height 10
radio input "true"
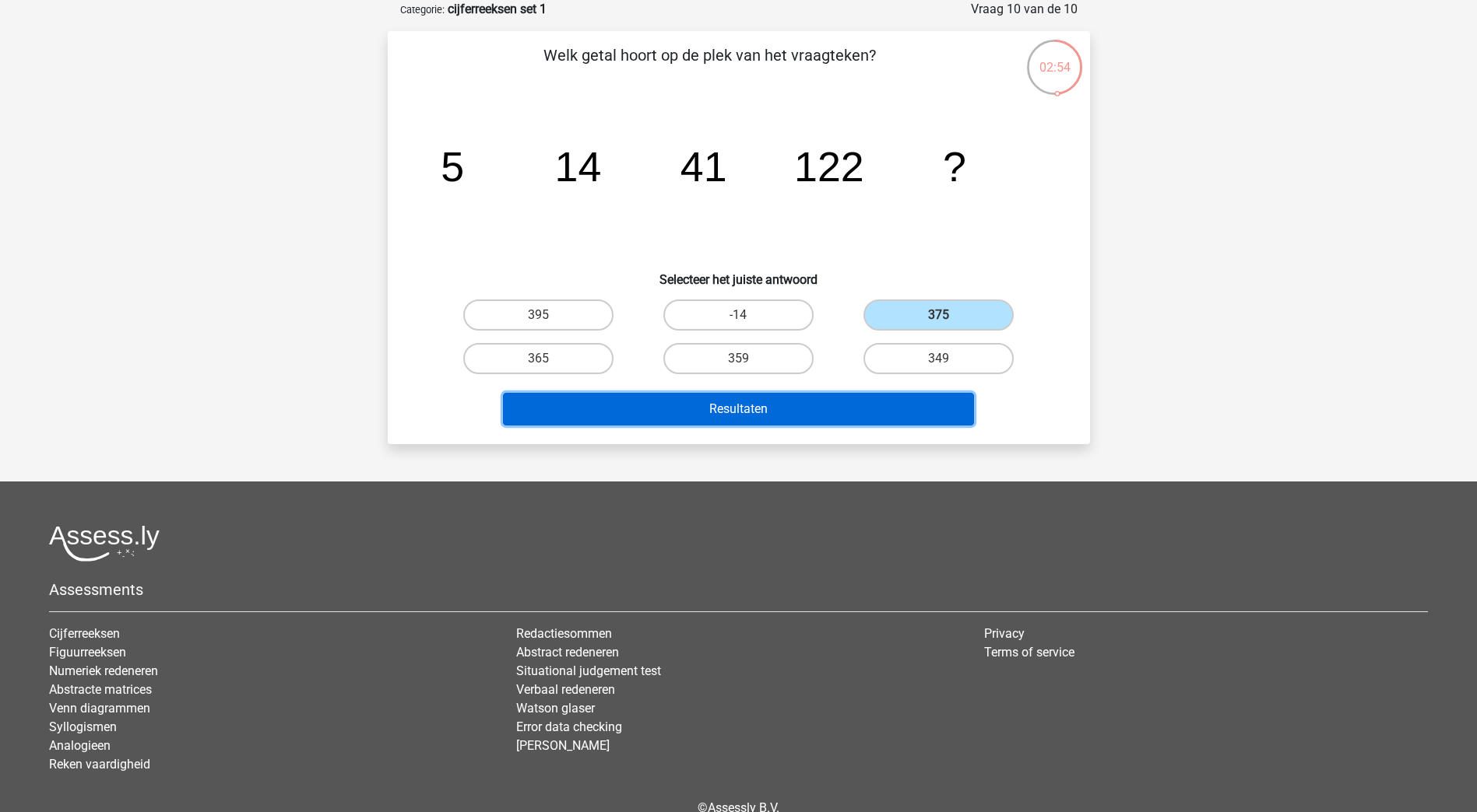
click at [882, 398] on button "Resultaten" at bounding box center [738, 409] width 471 height 33
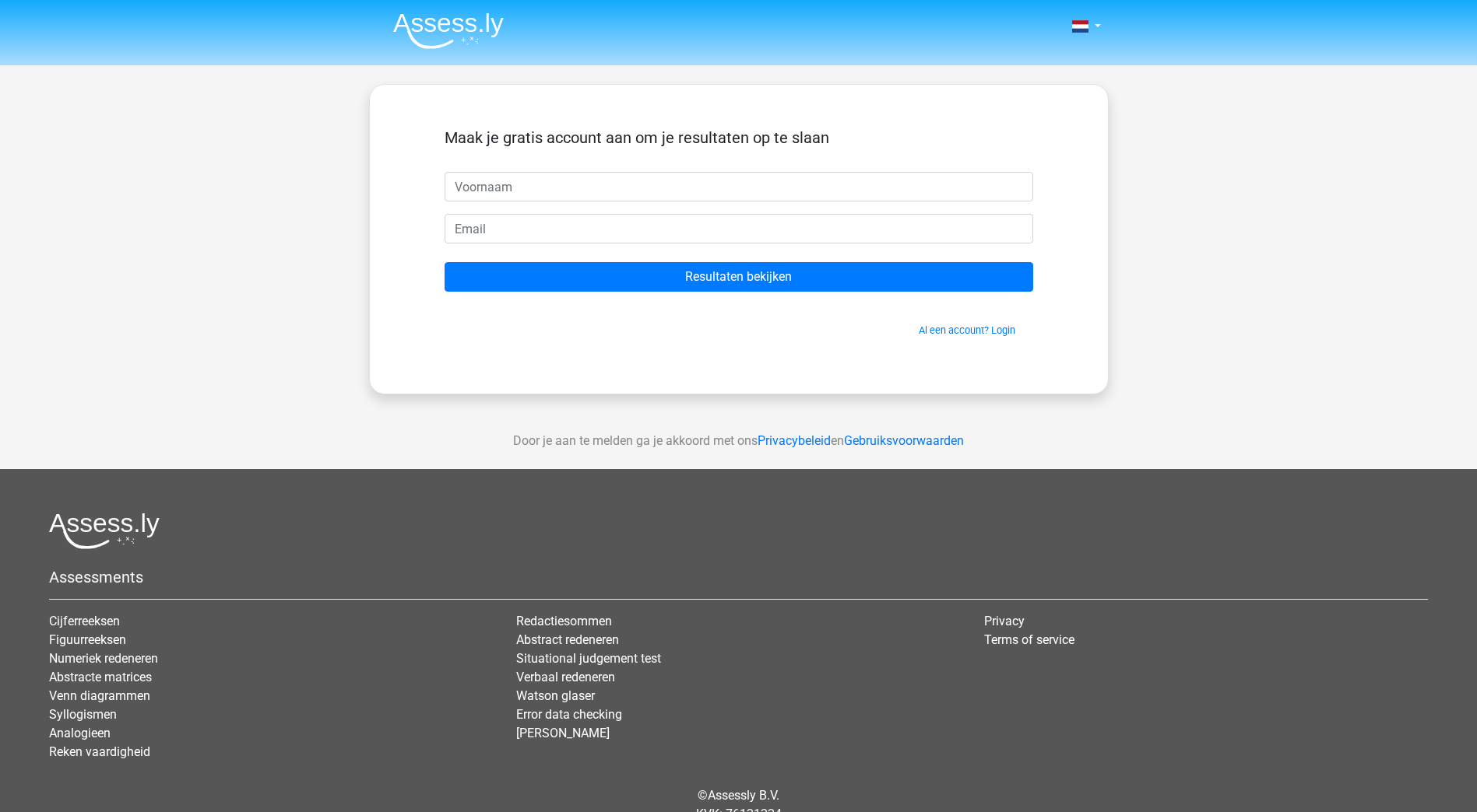
click at [832, 318] on div "Al een account? Login" at bounding box center [739, 321] width 588 height 34
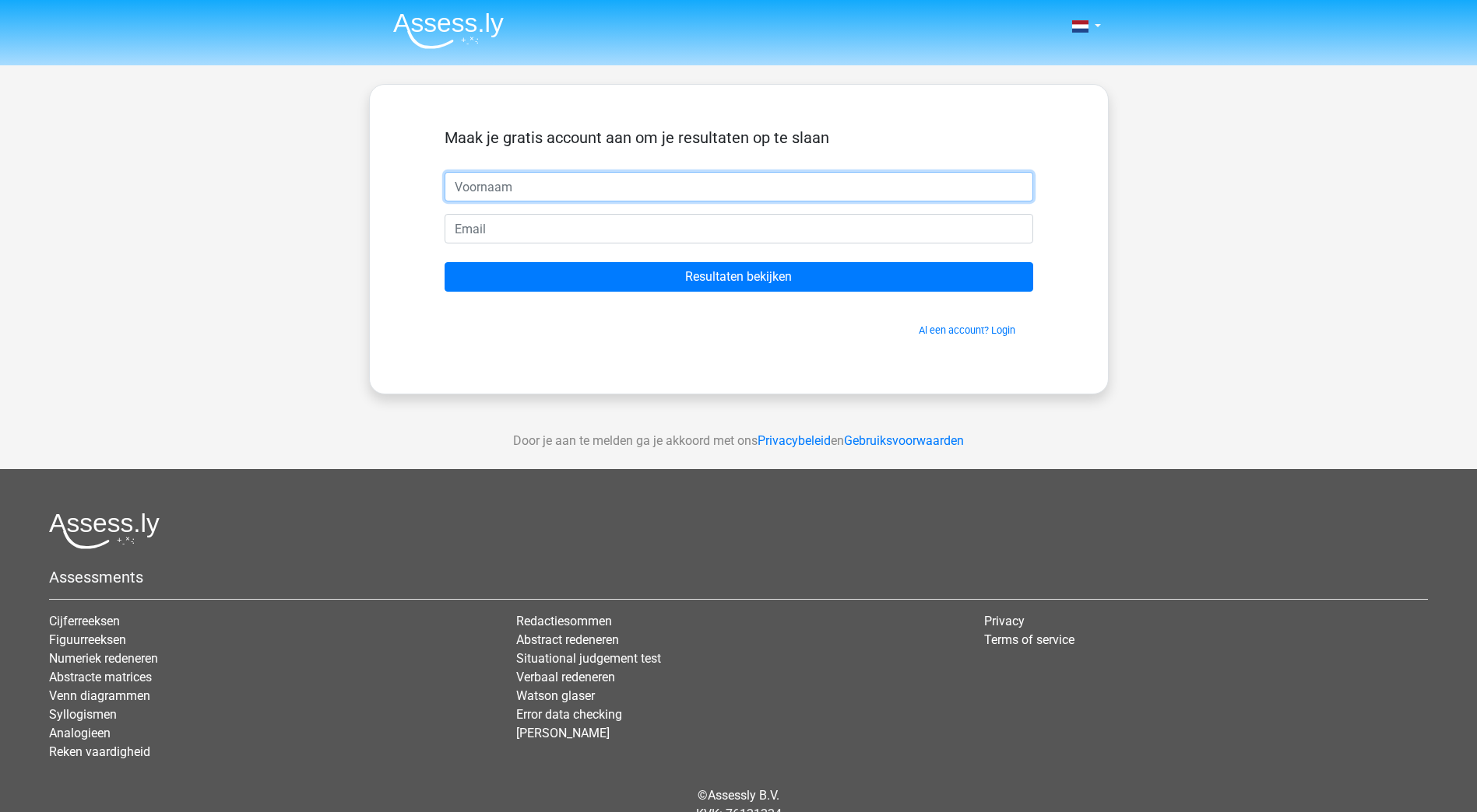
click at [654, 180] on input "text" at bounding box center [739, 186] width 588 height 29
type input "l"
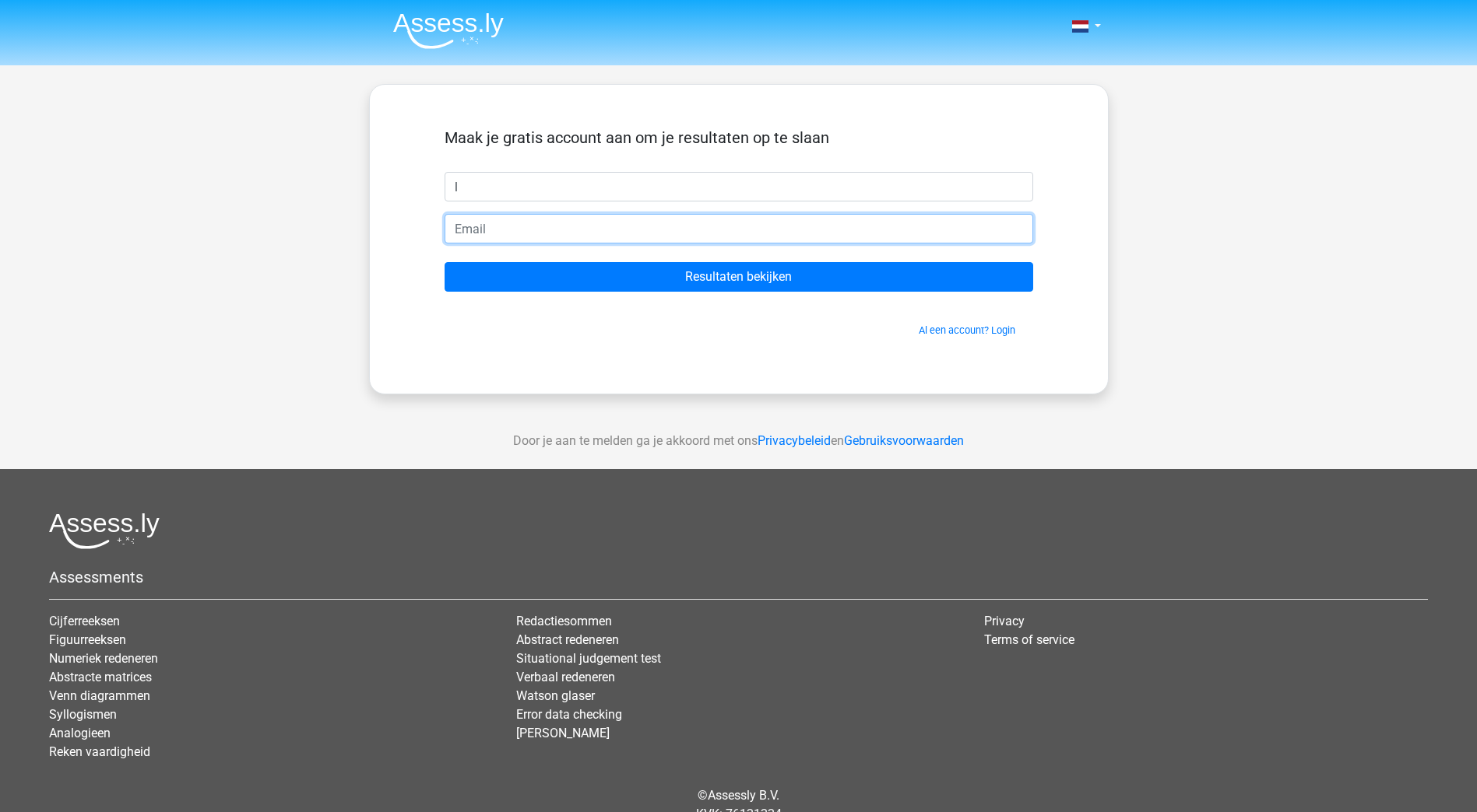
click at [637, 232] on input "email" at bounding box center [739, 228] width 588 height 29
type input "[PERSON_NAME][EMAIL_ADDRESS][DOMAIN_NAME]"
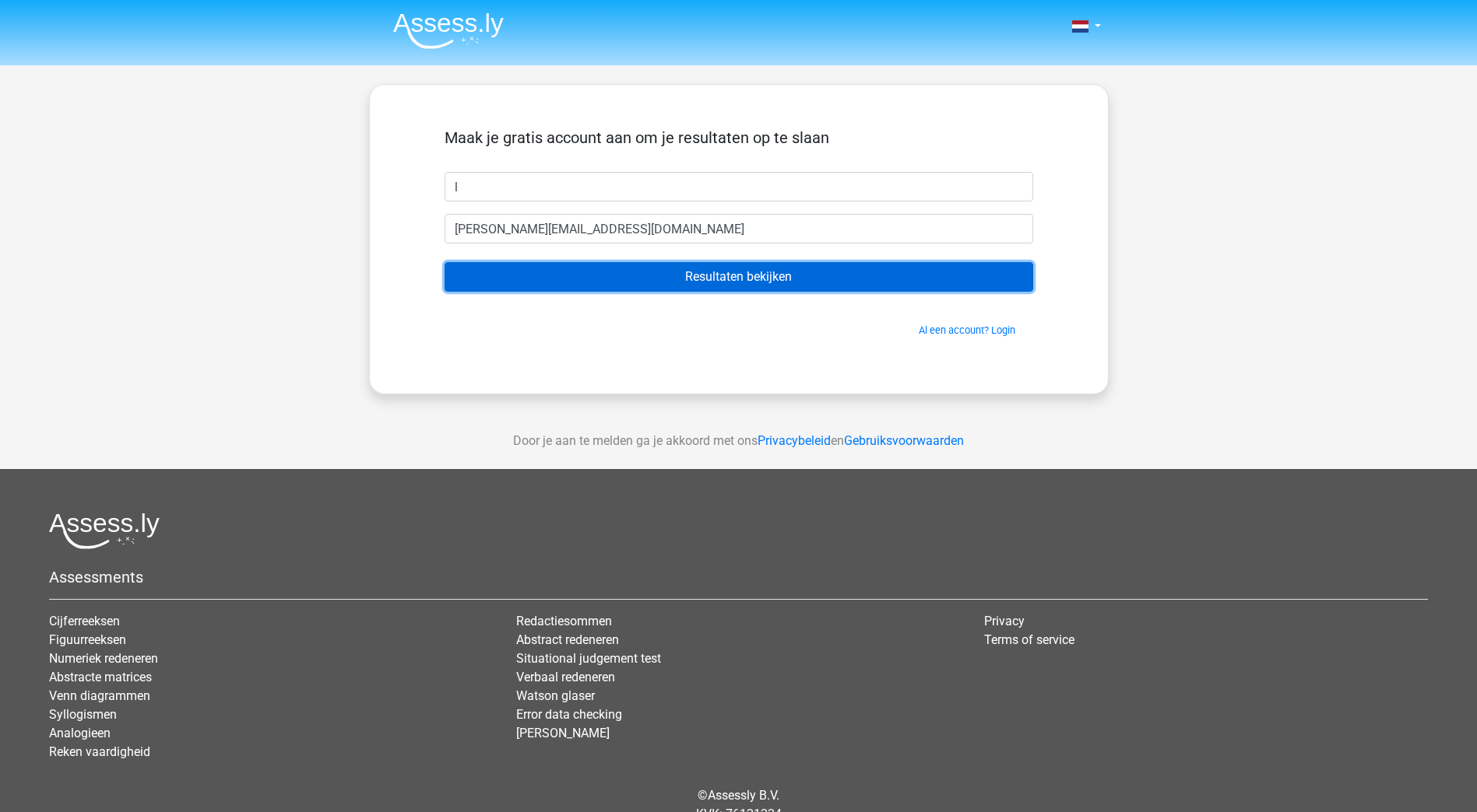
click at [737, 279] on input "Resultaten bekijken" at bounding box center [739, 276] width 588 height 29
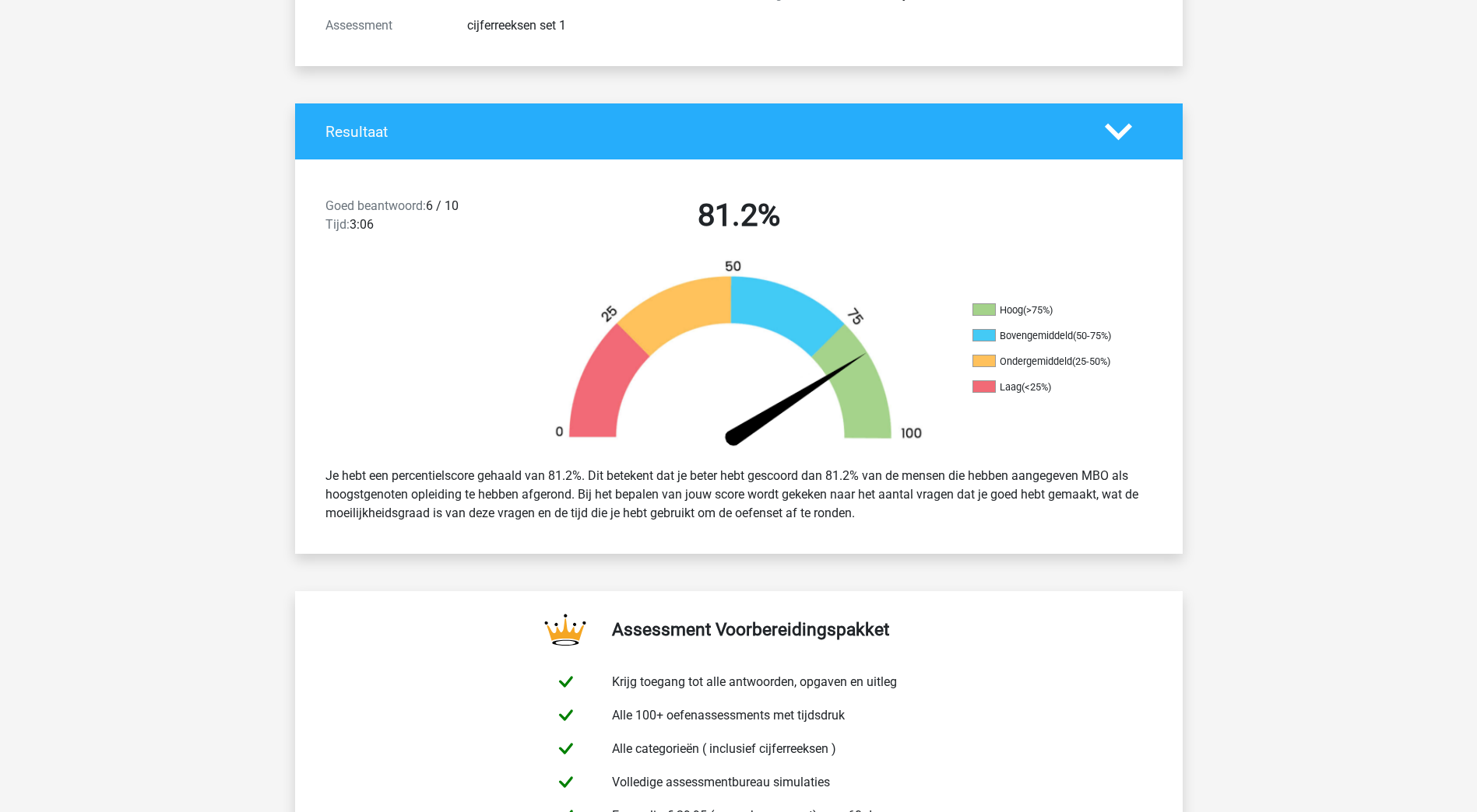
scroll to position [234, 0]
